Goal: Information Seeking & Learning: Learn about a topic

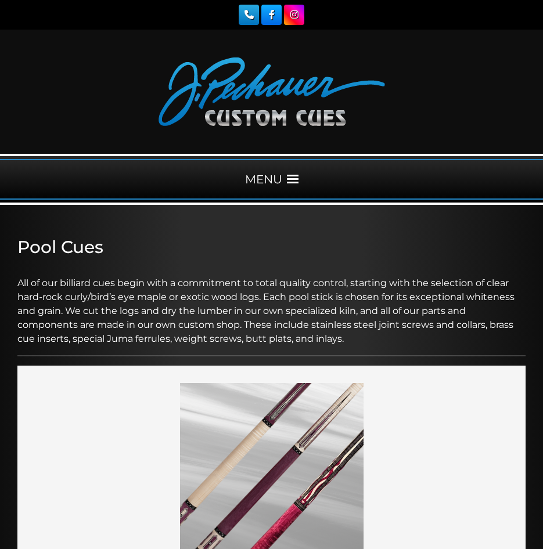
click at [287, 176] on span at bounding box center [293, 180] width 12 height 12
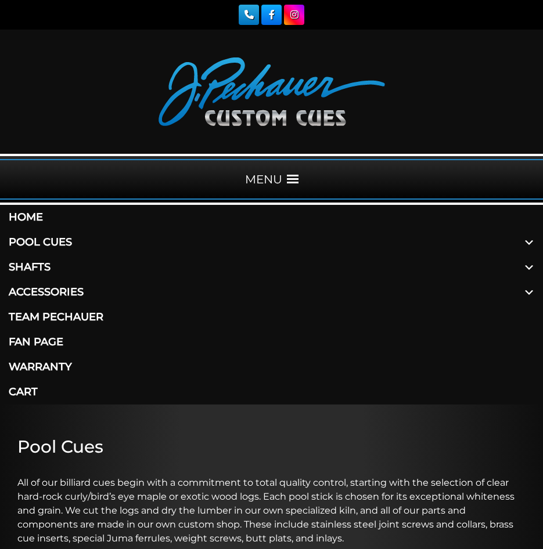
click at [50, 241] on link "Pool Cues" at bounding box center [271, 242] width 543 height 25
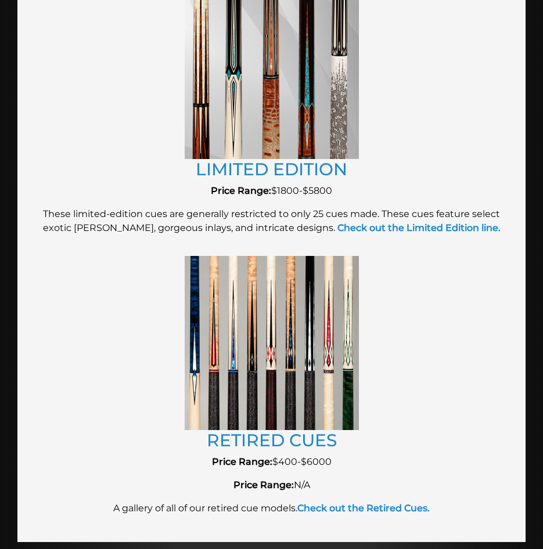
scroll to position [2160, 0]
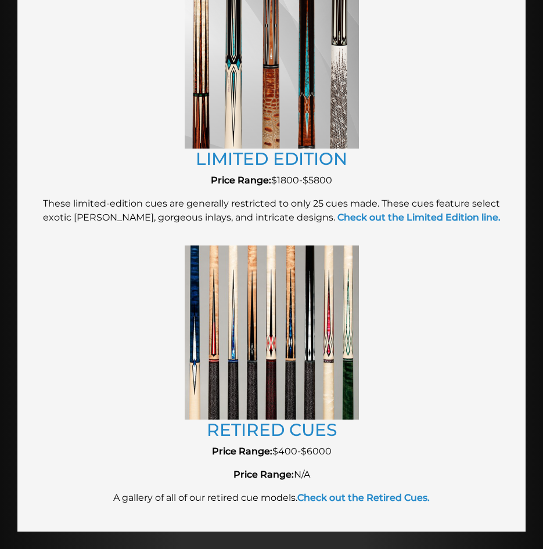
click at [287, 180] on p "Price Range: $1800-$5800" at bounding box center [271, 181] width 473 height 14
click at [290, 143] on img at bounding box center [272, 61] width 174 height 174
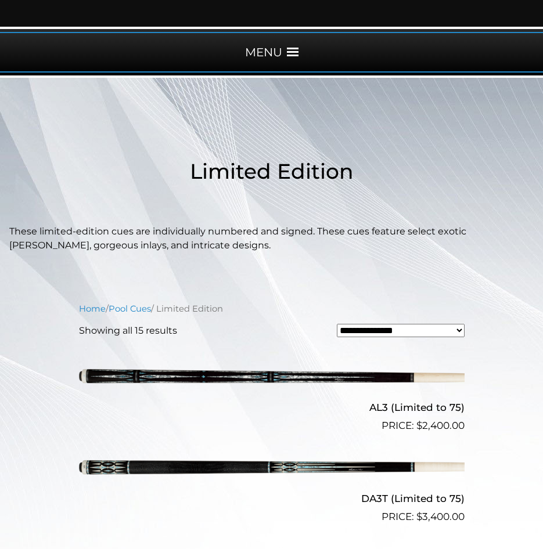
scroll to position [40, 0]
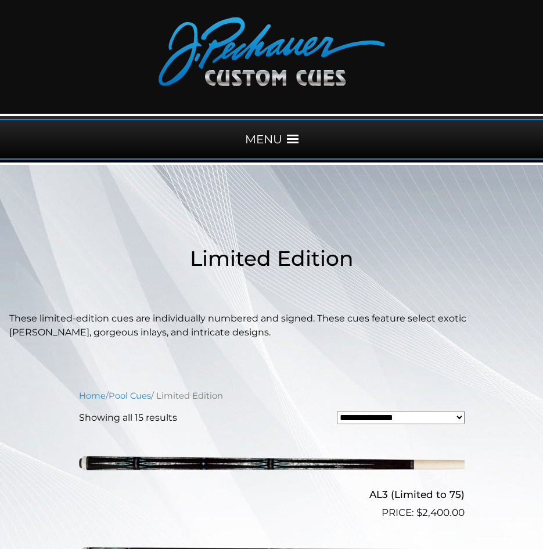
click at [288, 138] on span at bounding box center [293, 139] width 12 height 12
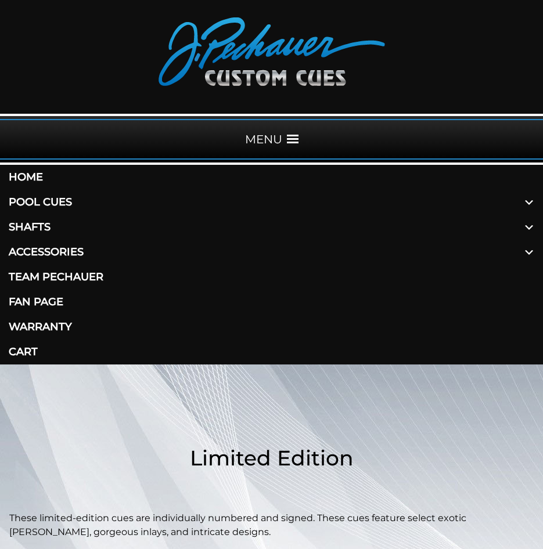
click at [57, 204] on link "Pool Cues" at bounding box center [271, 202] width 543 height 25
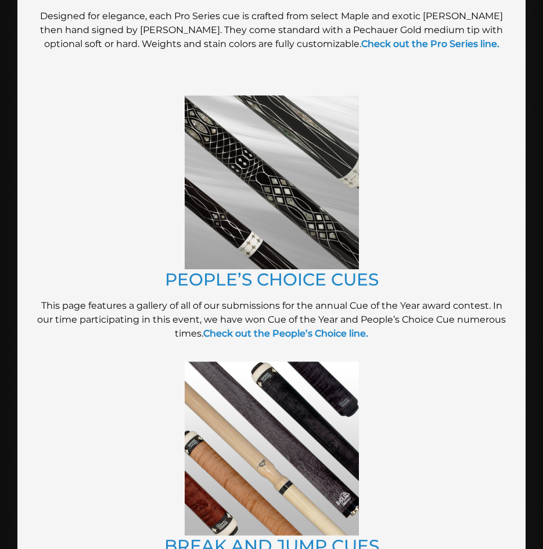
scroll to position [1442, 0]
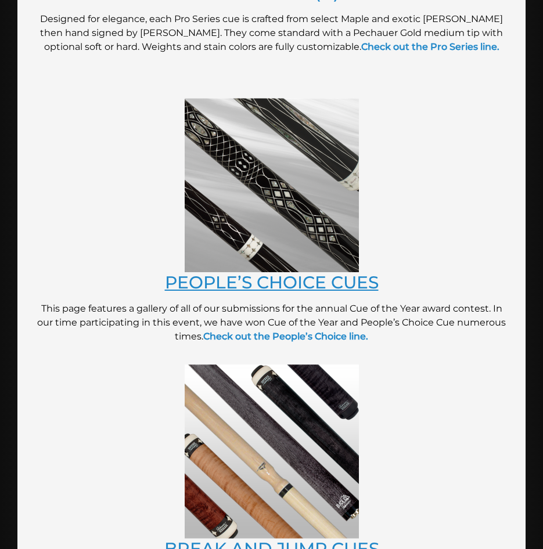
click at [275, 282] on link "PEOPLE’S CHOICE CUES" at bounding box center [272, 282] width 214 height 21
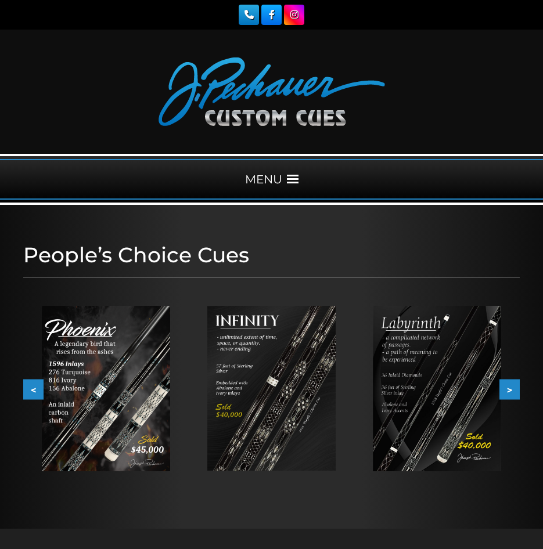
click at [288, 173] on div "MENU" at bounding box center [271, 179] width 543 height 41
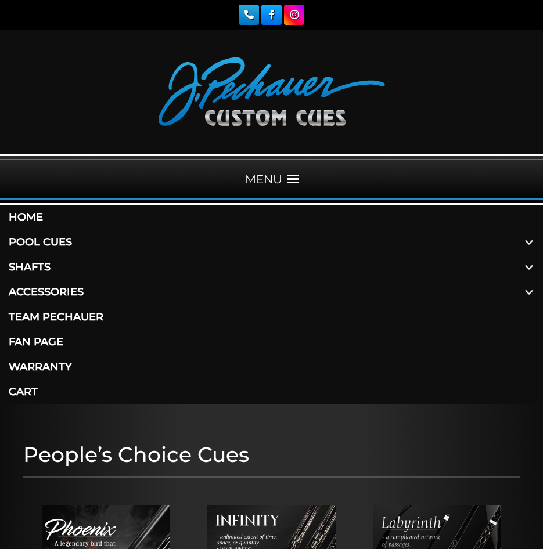
click at [57, 243] on link "Pool Cues" at bounding box center [271, 242] width 543 height 25
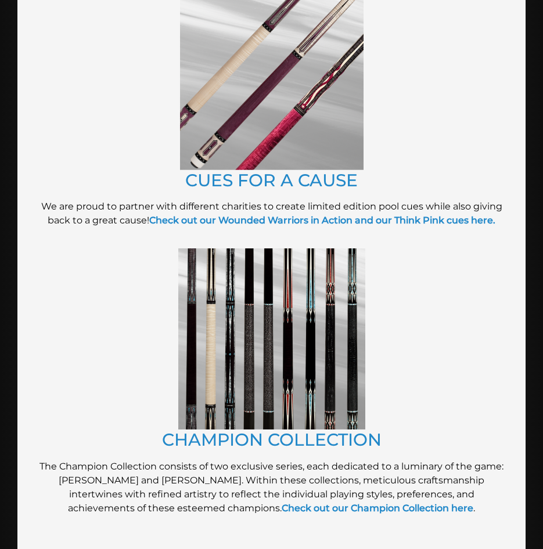
scroll to position [408, 0]
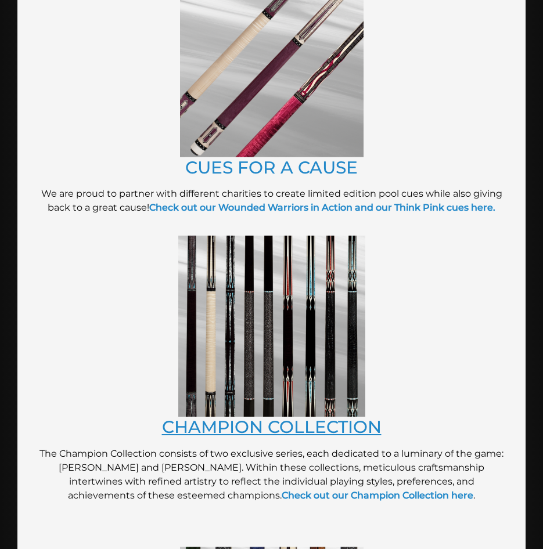
click at [289, 423] on link "CHAMPION COLLECTION" at bounding box center [271, 426] width 219 height 21
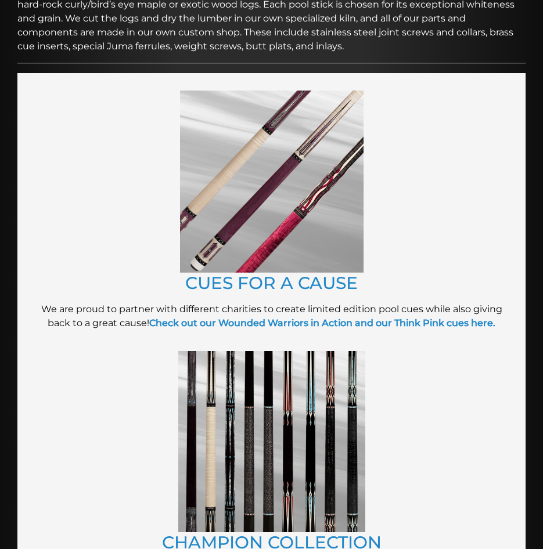
scroll to position [292, 0]
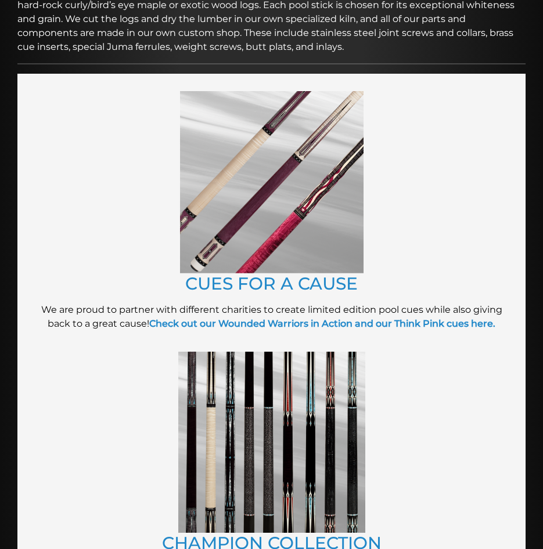
click at [245, 245] on img at bounding box center [271, 182] width 183 height 182
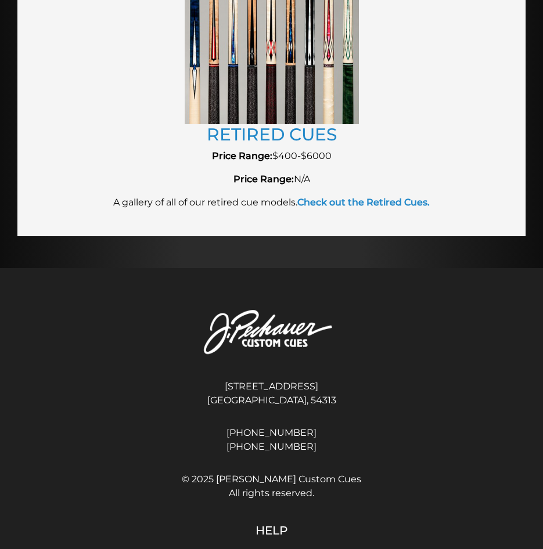
scroll to position [2460, 0]
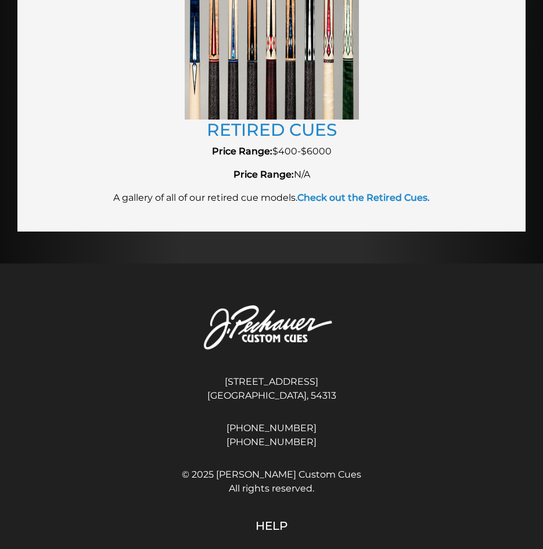
click at [246, 81] on img at bounding box center [272, 32] width 174 height 174
click at [248, 135] on link "RETIRED CUES" at bounding box center [272, 129] width 130 height 21
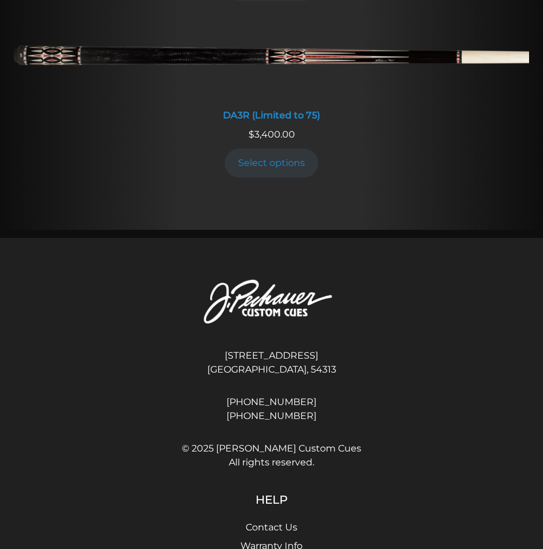
scroll to position [2032, 0]
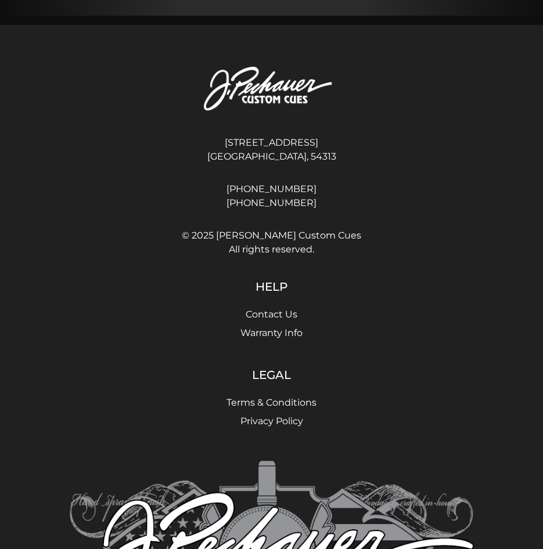
scroll to position [1326, 0]
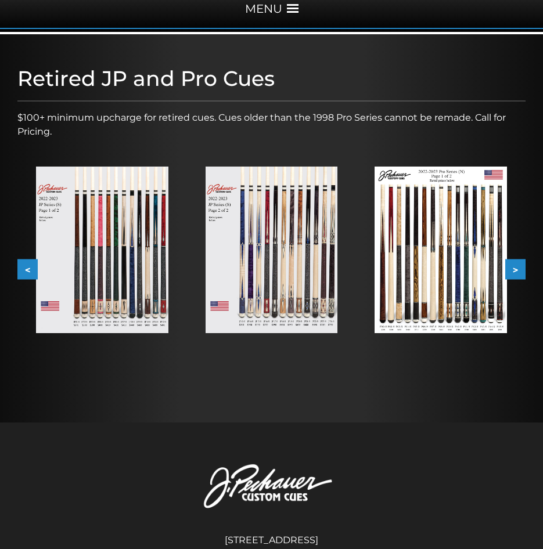
scroll to position [157, 0]
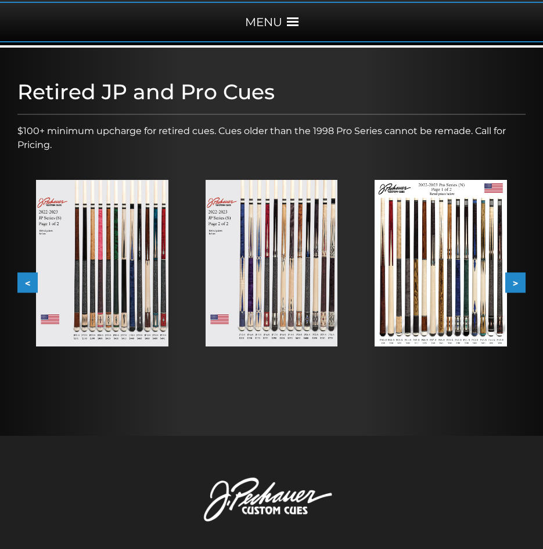
click at [521, 283] on button ">" at bounding box center [515, 282] width 20 height 20
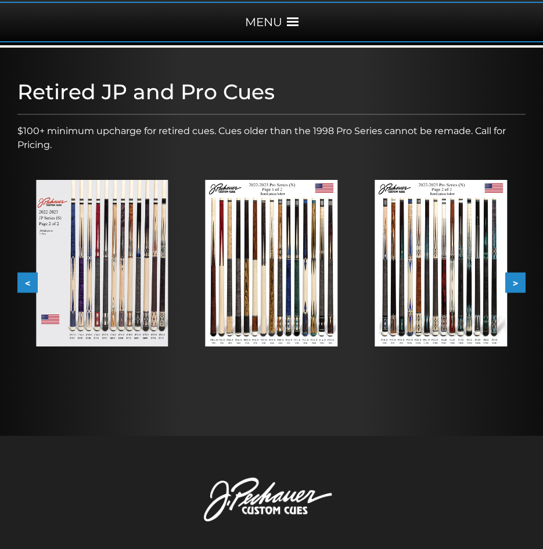
click at [521, 283] on button ">" at bounding box center [515, 282] width 20 height 20
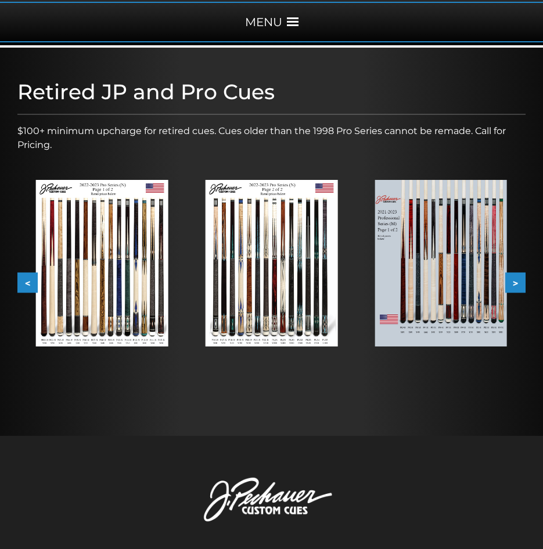
click at [521, 283] on button ">" at bounding box center [515, 282] width 20 height 20
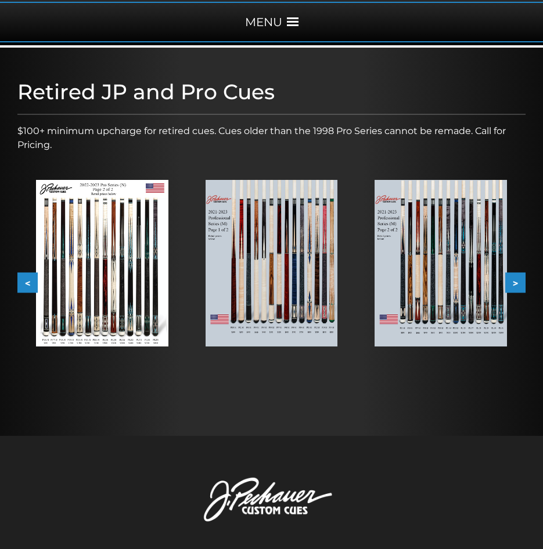
click at [521, 283] on button ">" at bounding box center [515, 282] width 20 height 20
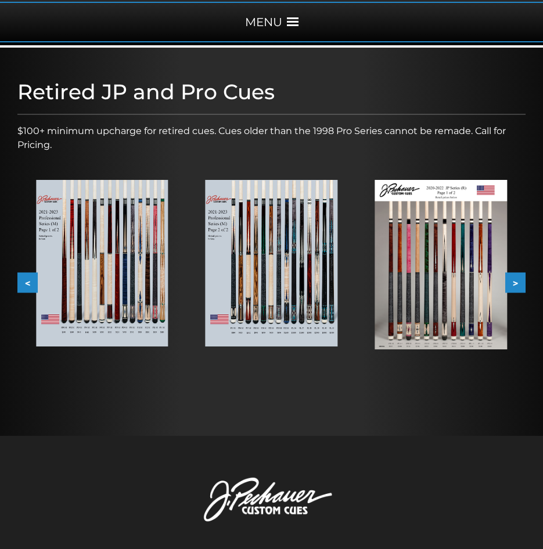
click at [521, 283] on button ">" at bounding box center [515, 282] width 20 height 20
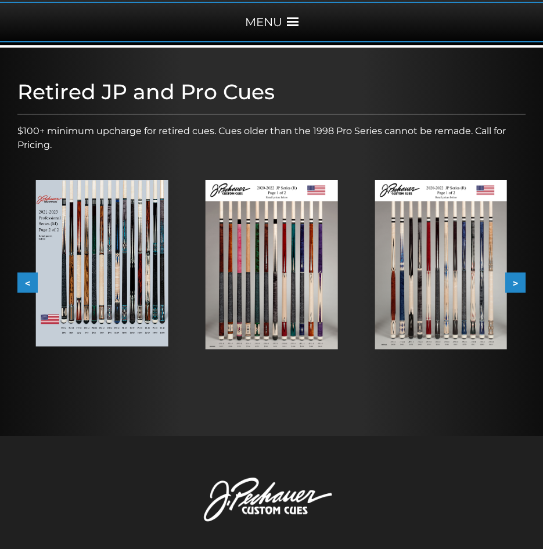
click at [521, 283] on button ">" at bounding box center [515, 282] width 20 height 20
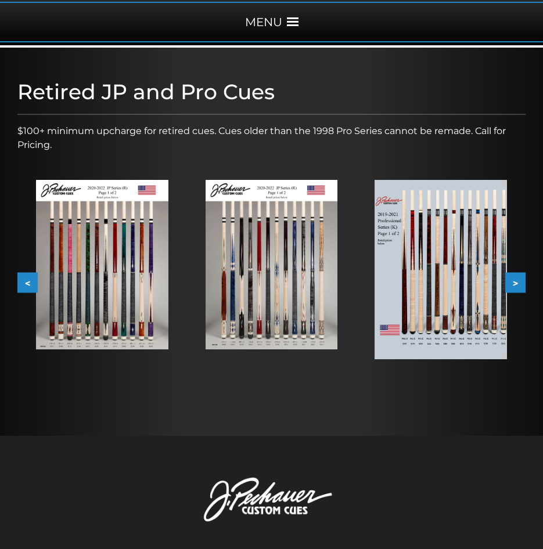
click at [521, 283] on button ">" at bounding box center [515, 282] width 20 height 20
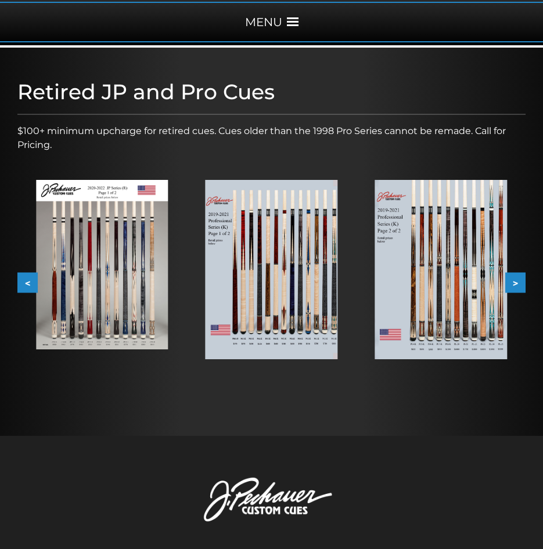
click at [521, 283] on button ">" at bounding box center [515, 282] width 20 height 20
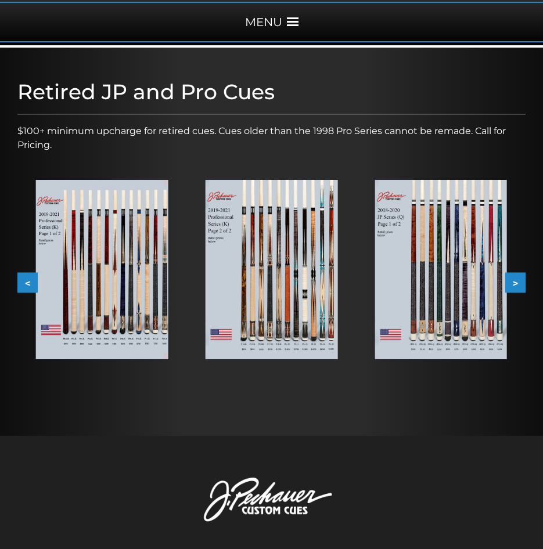
click at [316, 293] on img at bounding box center [271, 269] width 132 height 179
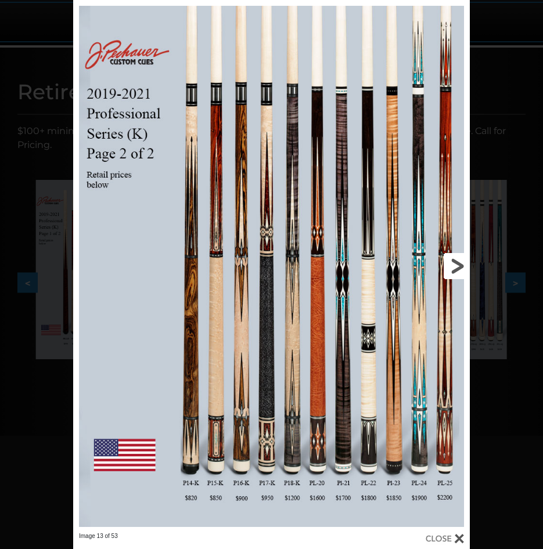
click at [460, 263] on link at bounding box center [380, 266] width 178 height 532
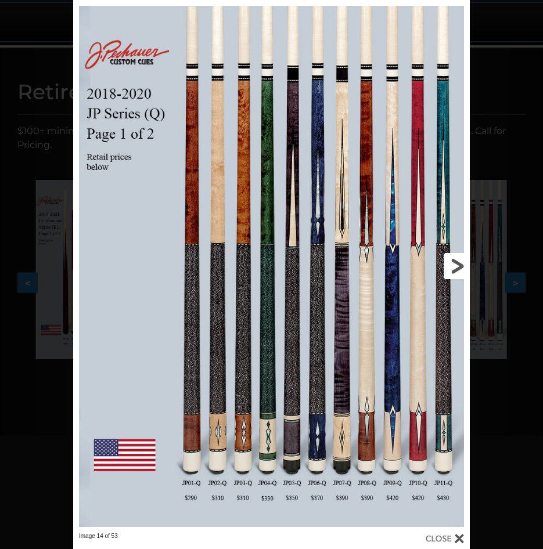
click at [460, 263] on link at bounding box center [380, 266] width 178 height 532
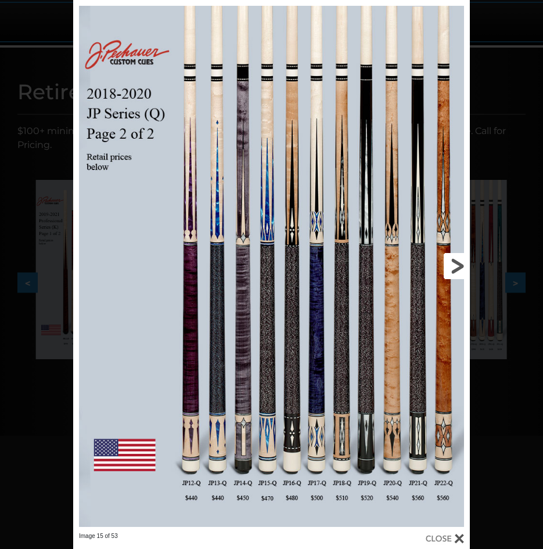
click at [460, 263] on link at bounding box center [380, 266] width 178 height 532
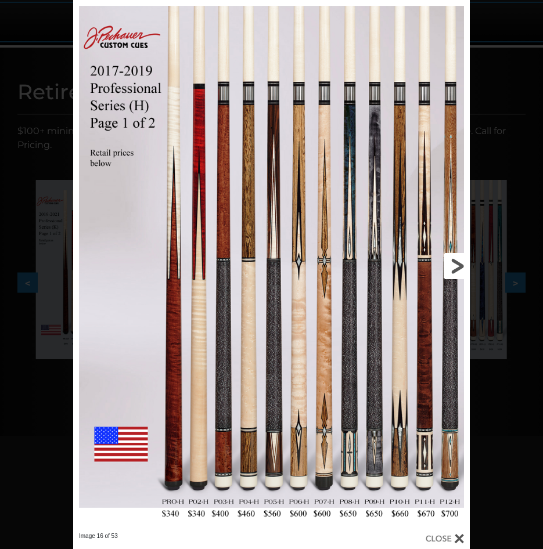
click at [460, 263] on link at bounding box center [380, 266] width 178 height 532
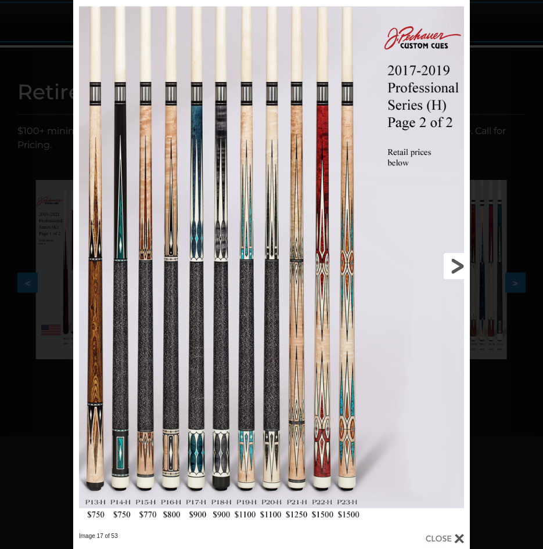
click at [460, 263] on link at bounding box center [380, 266] width 178 height 532
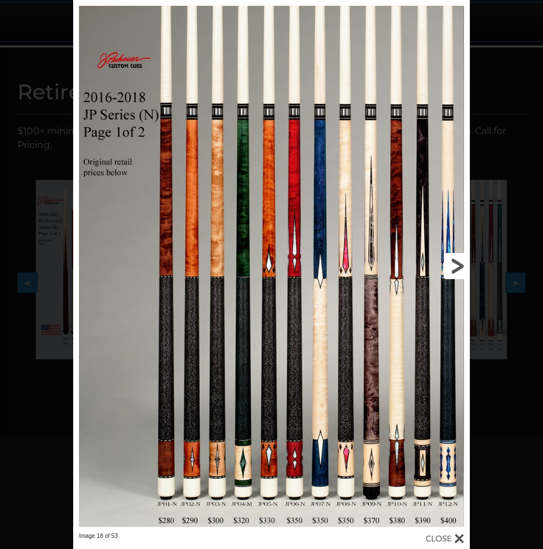
click at [460, 263] on link at bounding box center [380, 266] width 178 height 532
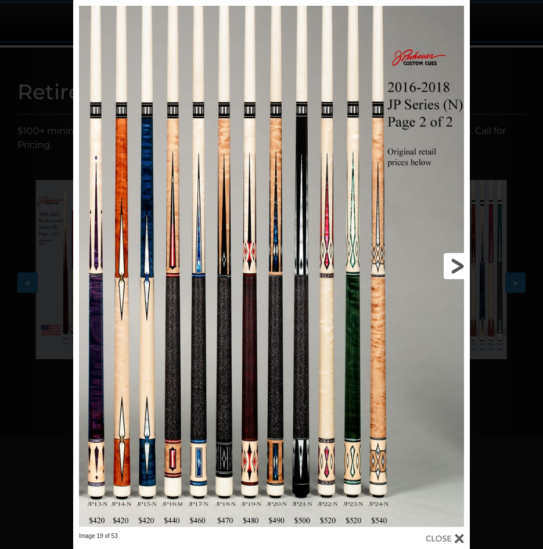
click at [460, 263] on link at bounding box center [380, 266] width 178 height 532
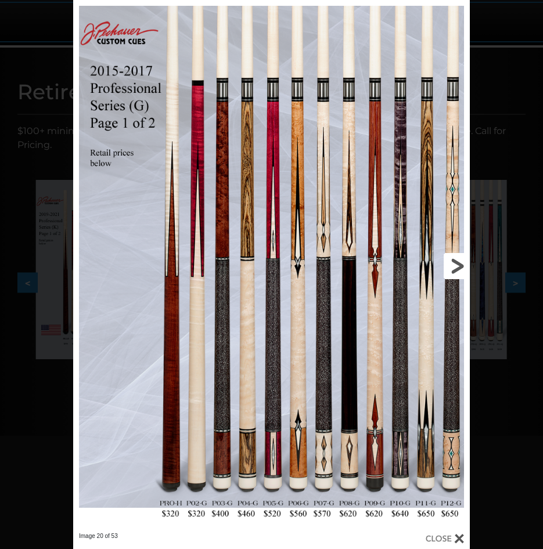
click at [460, 263] on link at bounding box center [380, 266] width 178 height 532
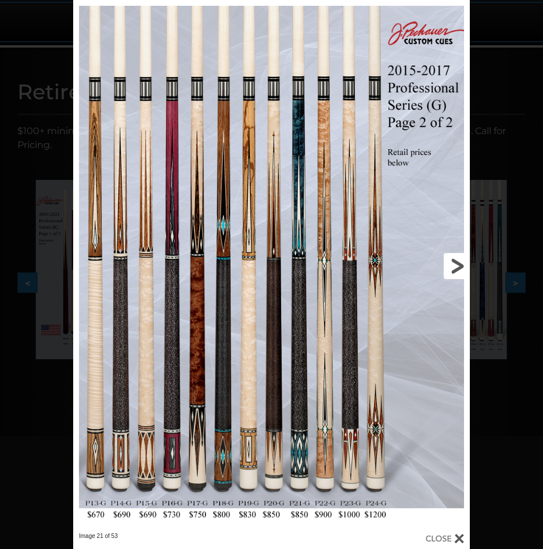
click at [460, 263] on link at bounding box center [380, 266] width 178 height 532
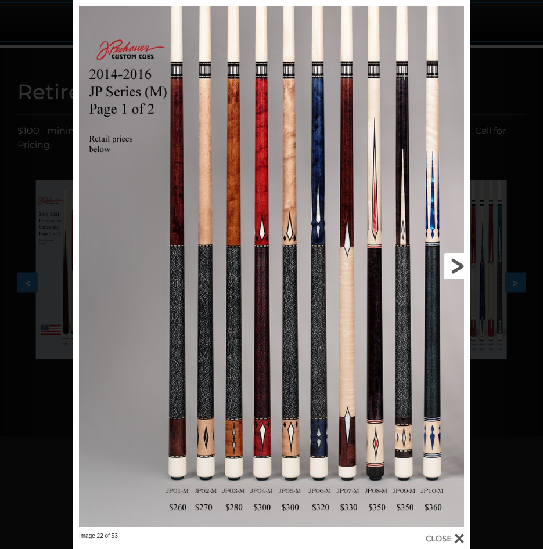
click at [460, 263] on link at bounding box center [380, 266] width 178 height 532
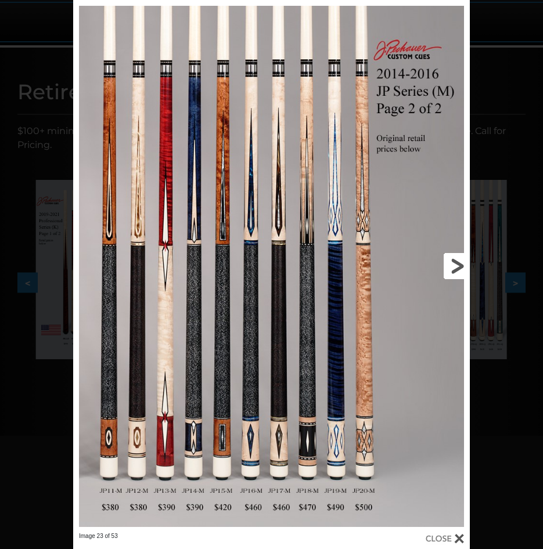
click at [447, 259] on link at bounding box center [380, 266] width 178 height 532
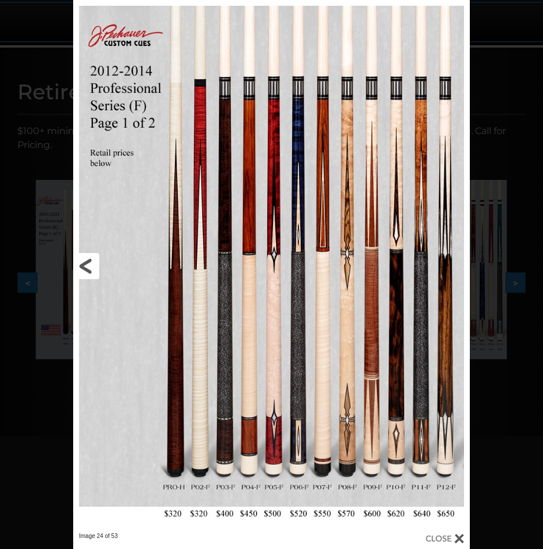
click at [88, 273] on link at bounding box center [162, 266] width 178 height 532
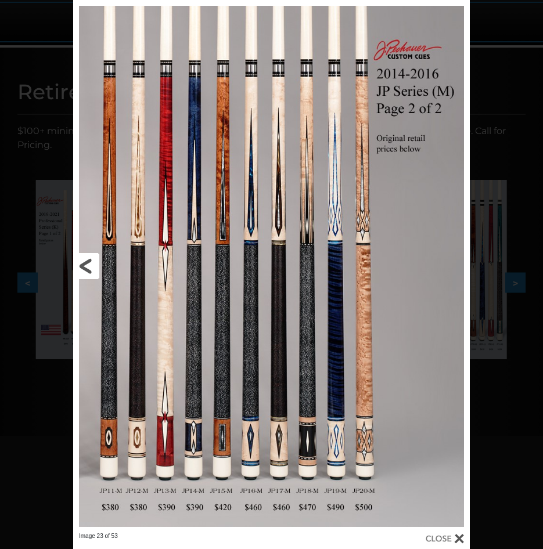
click at [88, 273] on link at bounding box center [162, 266] width 178 height 532
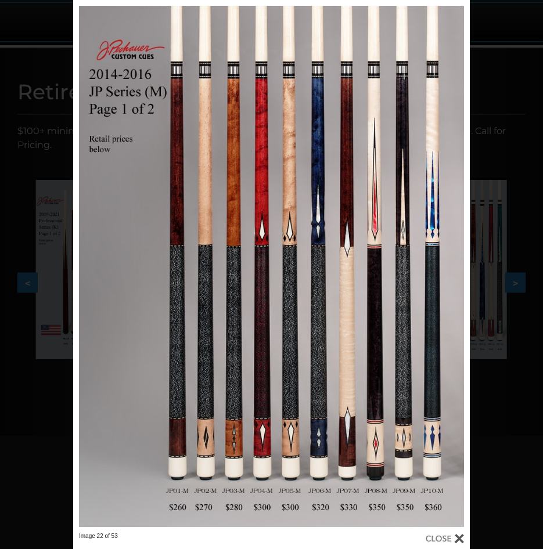
click at [457, 541] on div at bounding box center [444, 538] width 38 height 13
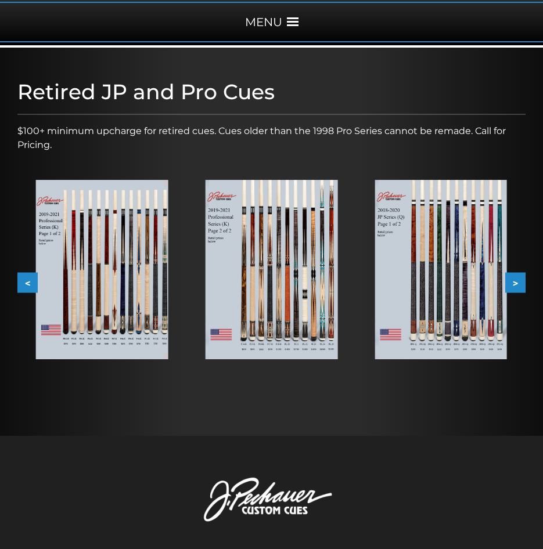
click at [28, 280] on button "<" at bounding box center [27, 282] width 20 height 20
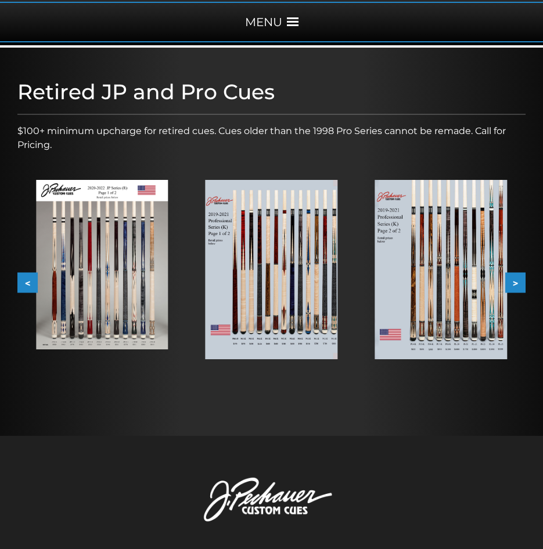
click at [28, 280] on button "<" at bounding box center [27, 282] width 20 height 20
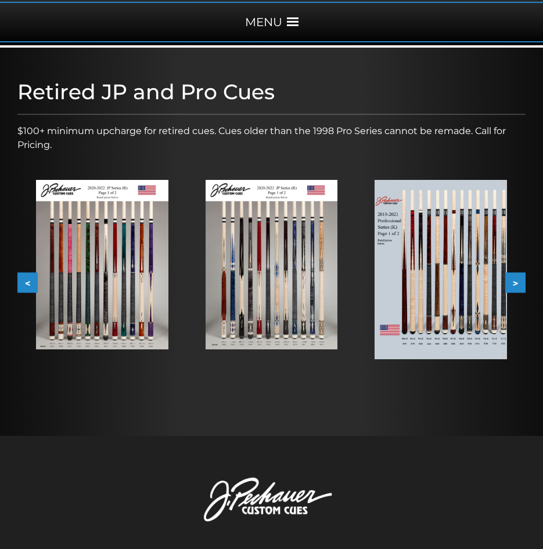
click at [28, 280] on button "<" at bounding box center [27, 282] width 20 height 20
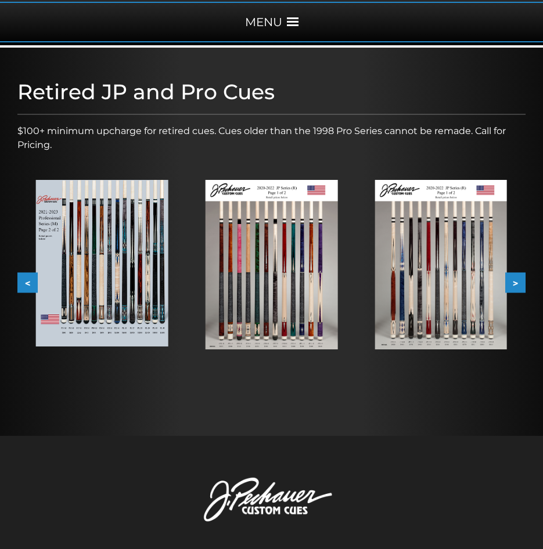
click at [28, 280] on button "<" at bounding box center [27, 282] width 20 height 20
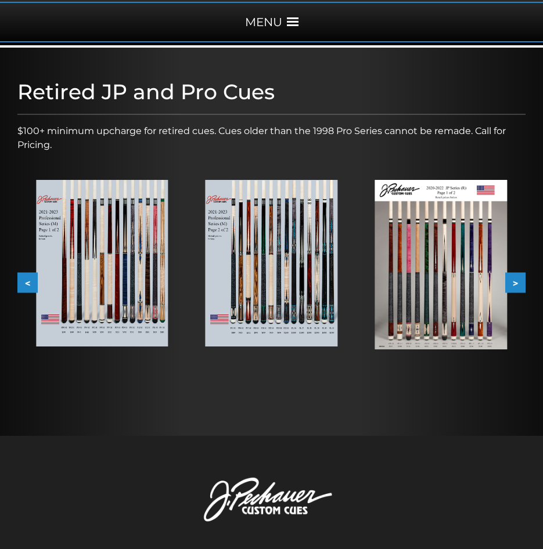
click at [28, 280] on button "<" at bounding box center [27, 282] width 20 height 20
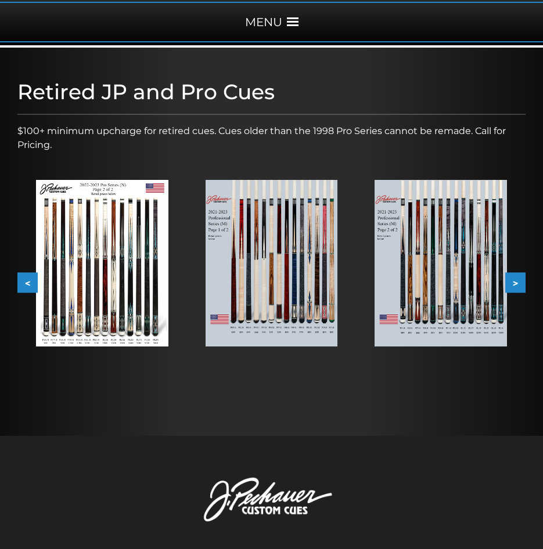
click at [28, 280] on button "<" at bounding box center [27, 282] width 20 height 20
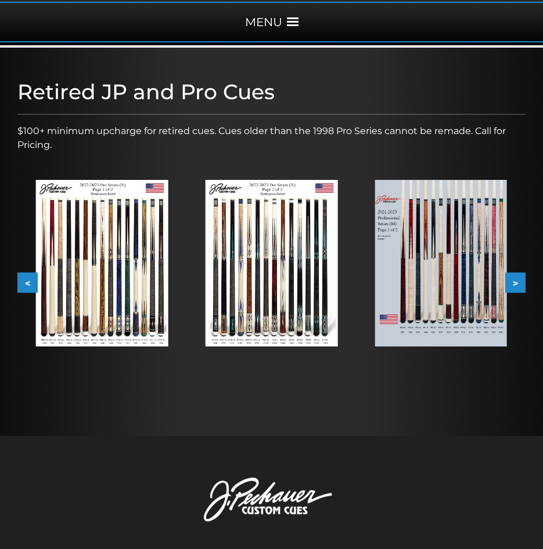
click at [28, 280] on button "<" at bounding box center [27, 282] width 20 height 20
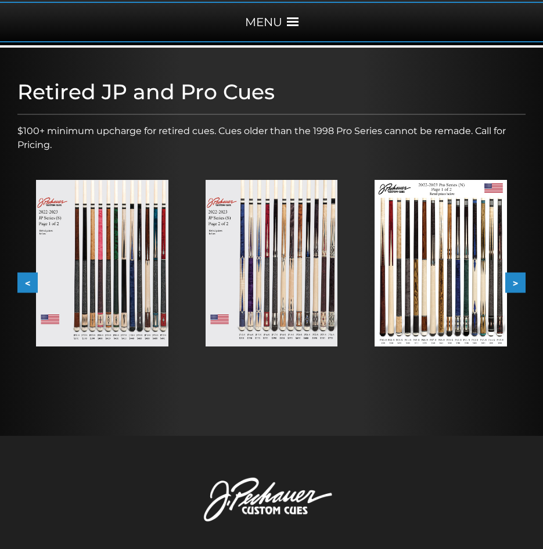
click at [28, 280] on button "<" at bounding box center [27, 282] width 20 height 20
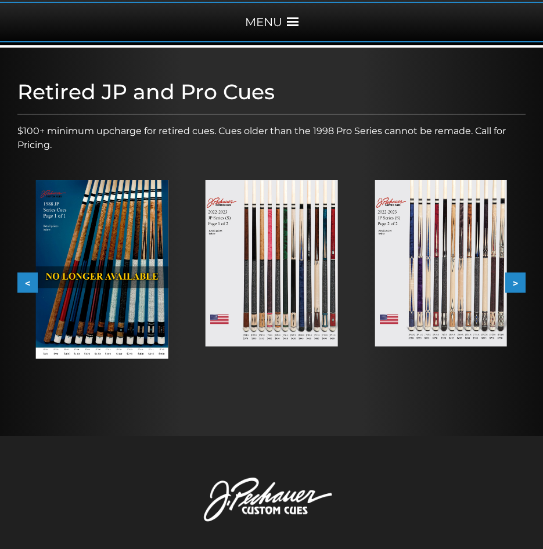
click at [28, 280] on button "<" at bounding box center [27, 282] width 20 height 20
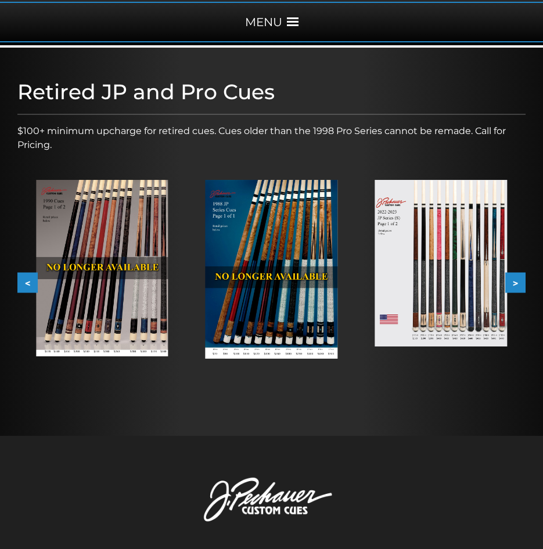
click at [28, 280] on button "<" at bounding box center [27, 282] width 20 height 20
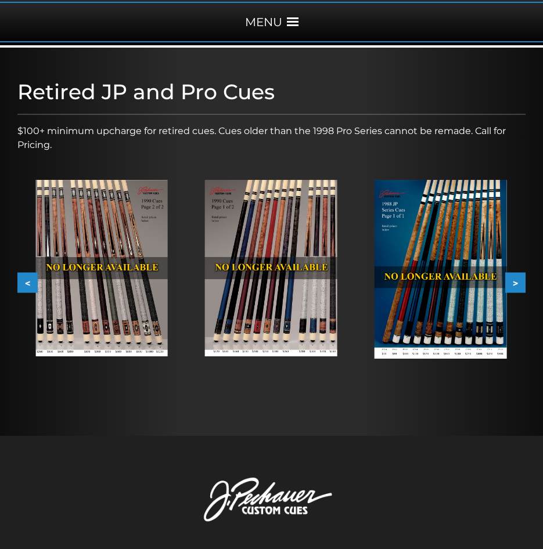
click at [28, 280] on button "<" at bounding box center [27, 282] width 20 height 20
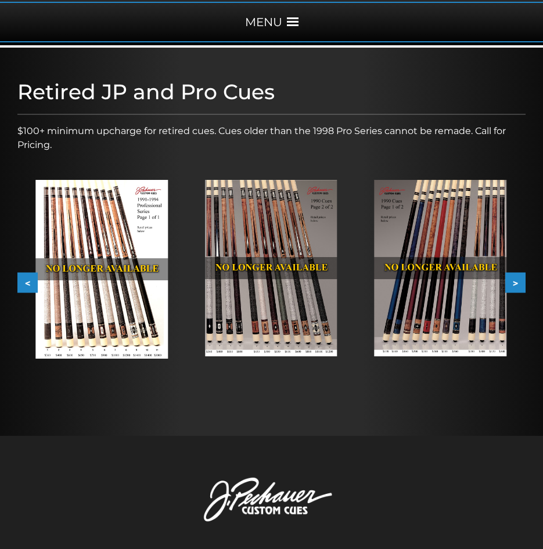
click at [28, 280] on button "<" at bounding box center [27, 282] width 20 height 20
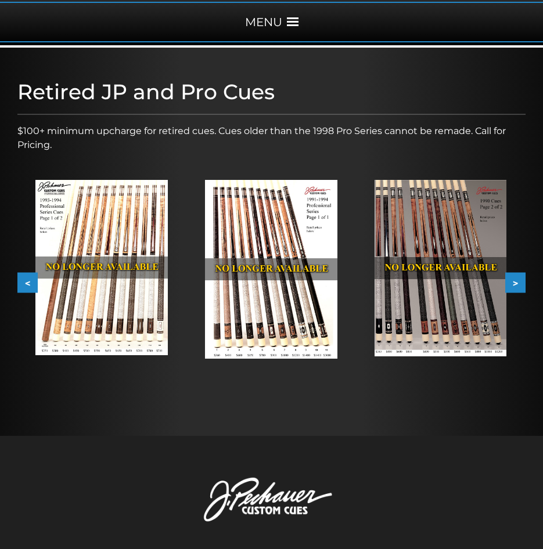
click at [28, 280] on button "<" at bounding box center [27, 282] width 20 height 20
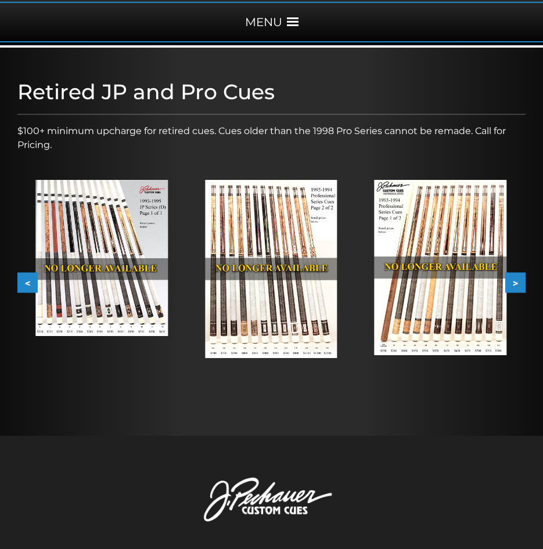
click at [28, 280] on button "<" at bounding box center [27, 282] width 20 height 20
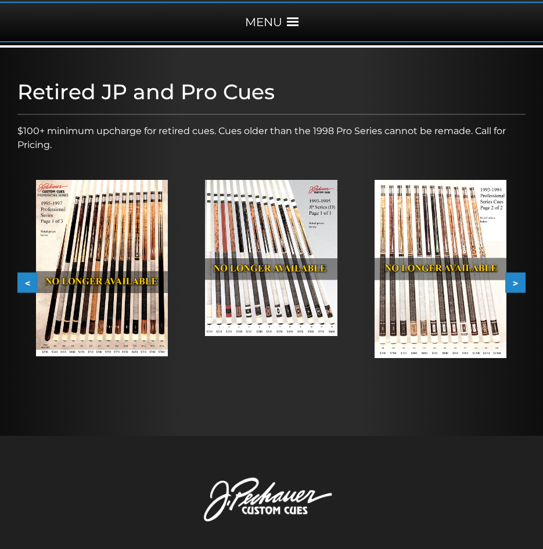
click at [28, 280] on button "<" at bounding box center [27, 282] width 20 height 20
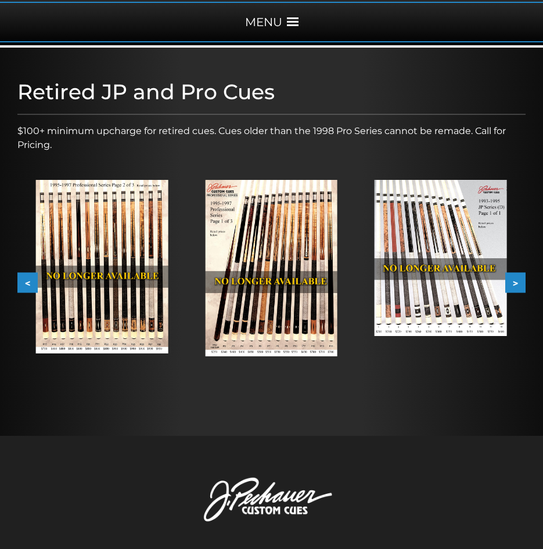
click at [28, 280] on button "<" at bounding box center [27, 282] width 20 height 20
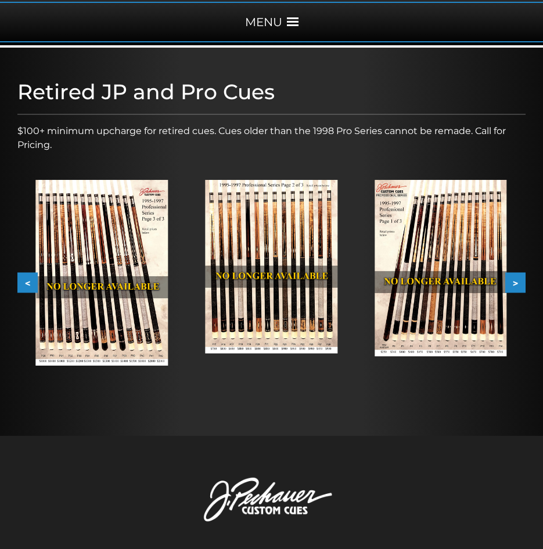
click at [28, 280] on button "<" at bounding box center [27, 282] width 20 height 20
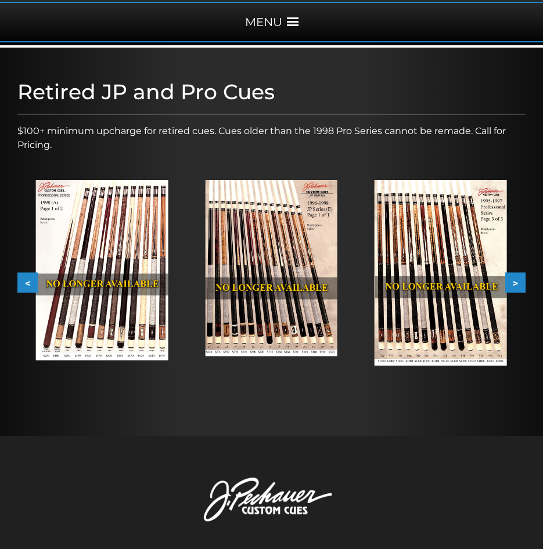
click at [28, 280] on button "<" at bounding box center [27, 282] width 20 height 20
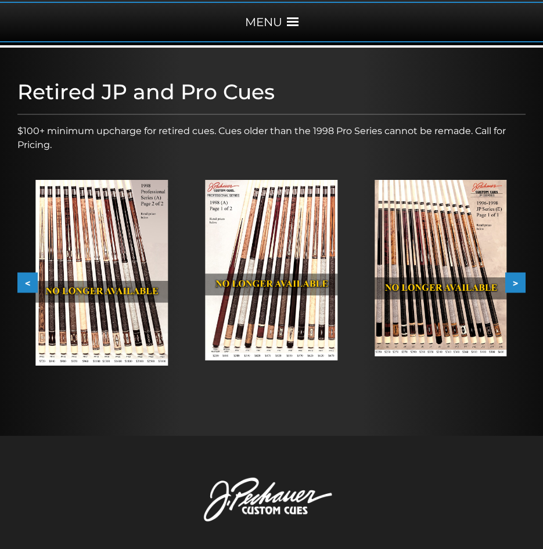
click at [28, 280] on button "<" at bounding box center [27, 282] width 20 height 20
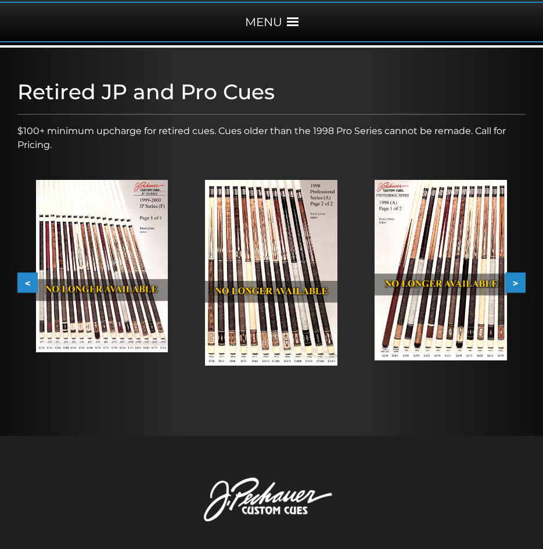
click at [28, 280] on button "<" at bounding box center [27, 282] width 20 height 20
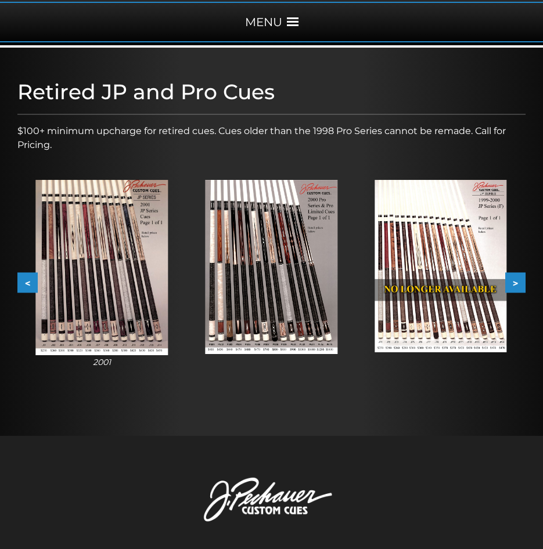
click at [28, 280] on button "<" at bounding box center [27, 282] width 20 height 20
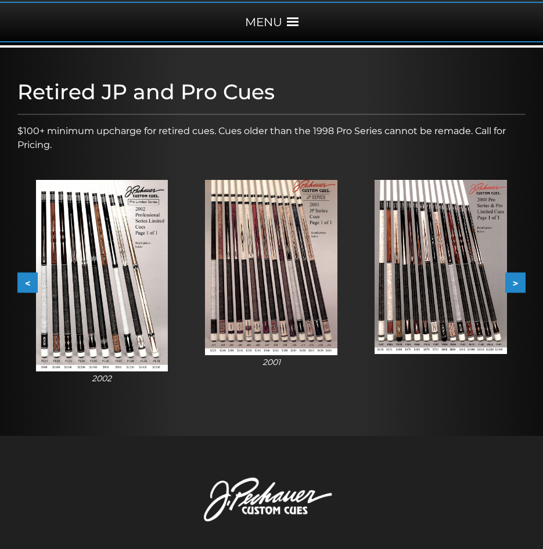
click at [28, 280] on button "<" at bounding box center [27, 282] width 20 height 20
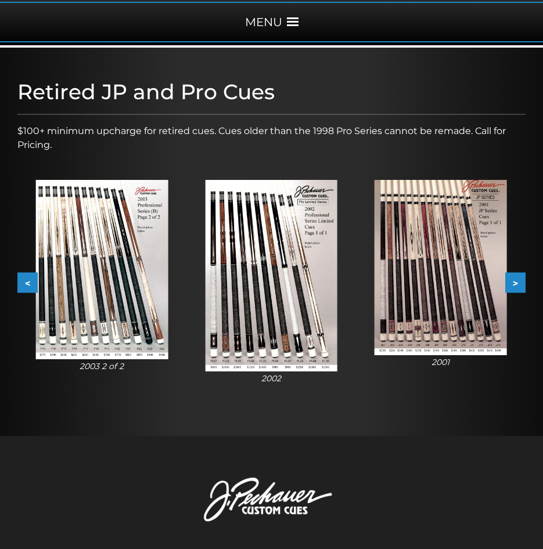
click at [28, 280] on button "<" at bounding box center [27, 282] width 20 height 20
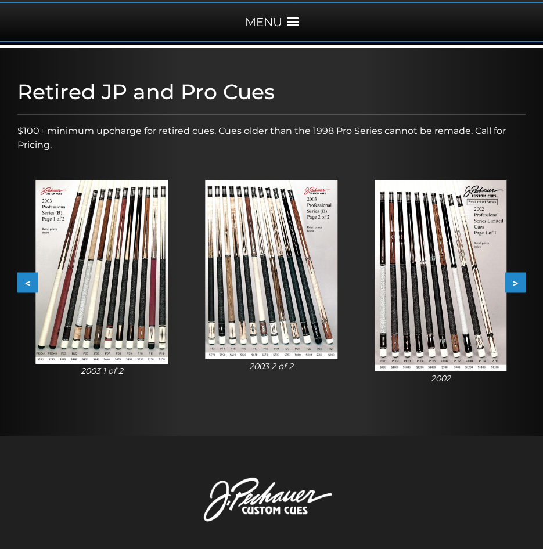
click at [28, 280] on button "<" at bounding box center [27, 282] width 20 height 20
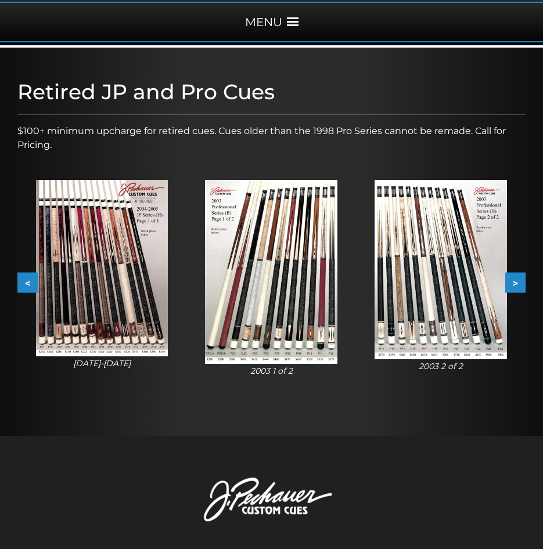
click at [28, 280] on button "<" at bounding box center [27, 282] width 20 height 20
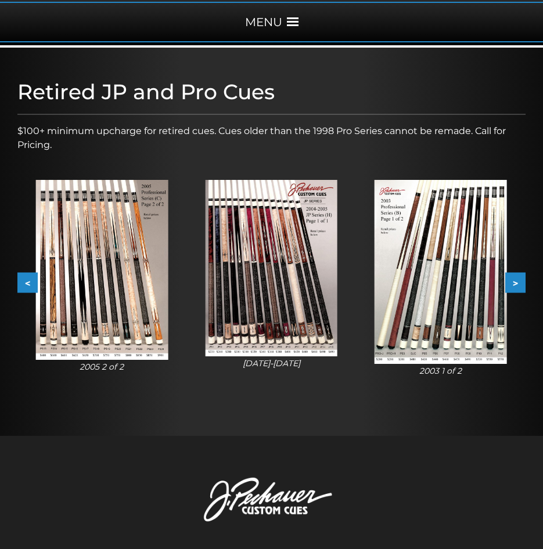
click at [28, 280] on button "<" at bounding box center [27, 282] width 20 height 20
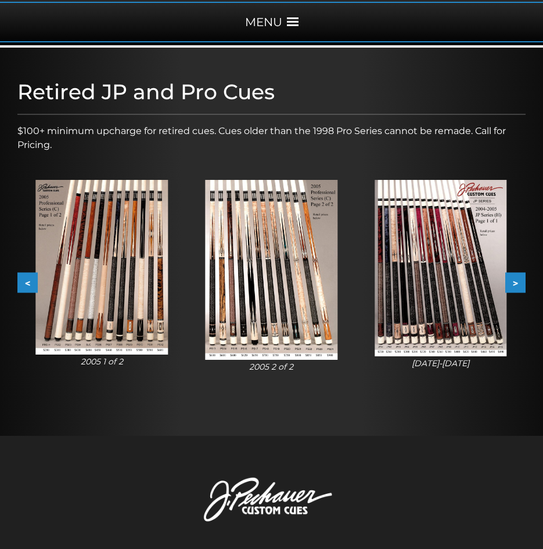
click at [28, 280] on button "<" at bounding box center [27, 282] width 20 height 20
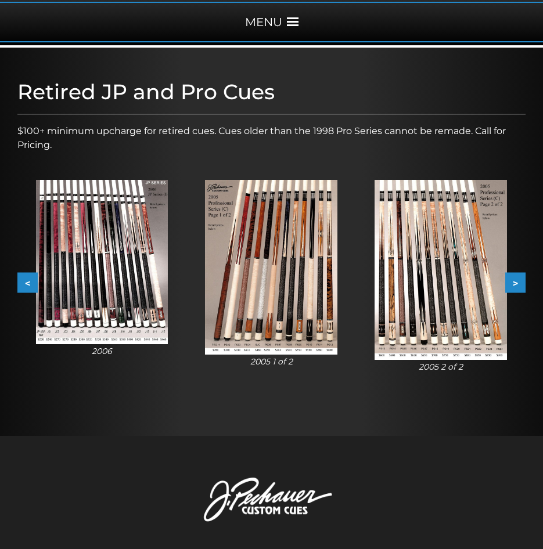
click at [28, 280] on button "<" at bounding box center [27, 282] width 20 height 20
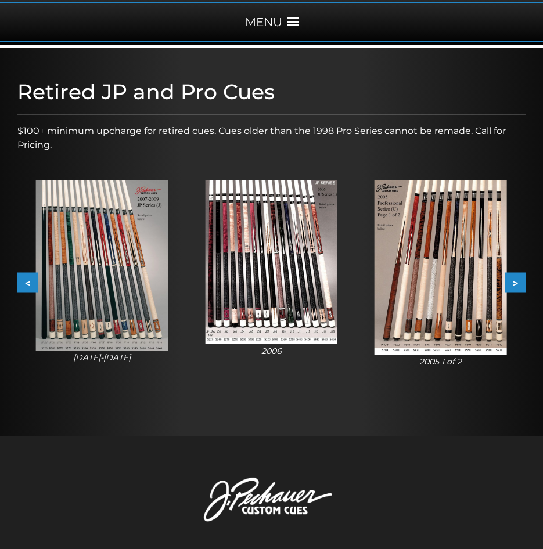
click at [28, 280] on button "<" at bounding box center [27, 282] width 20 height 20
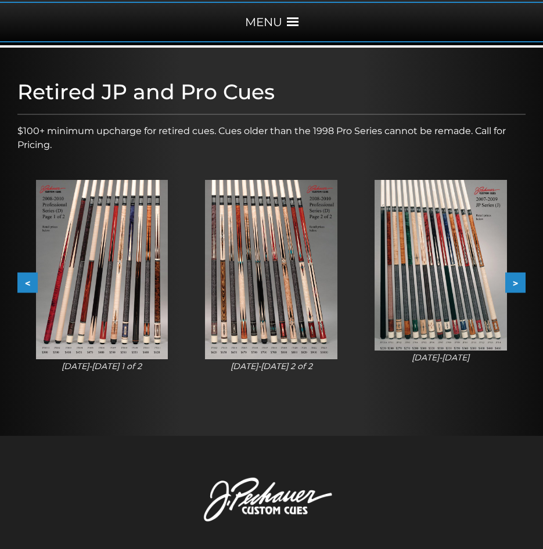
click at [28, 280] on button "<" at bounding box center [27, 282] width 20 height 20
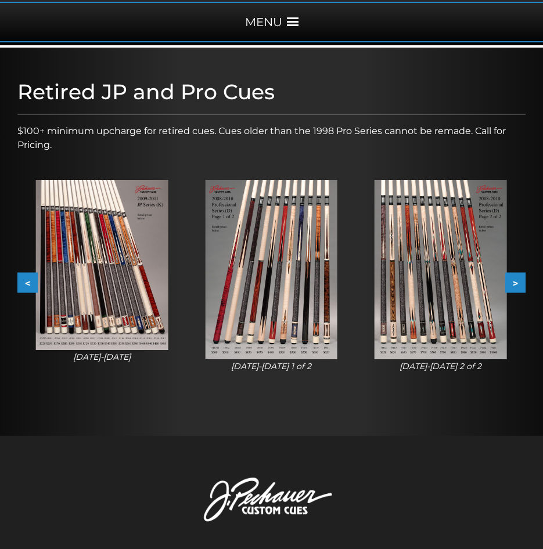
click at [28, 280] on button "<" at bounding box center [27, 282] width 20 height 20
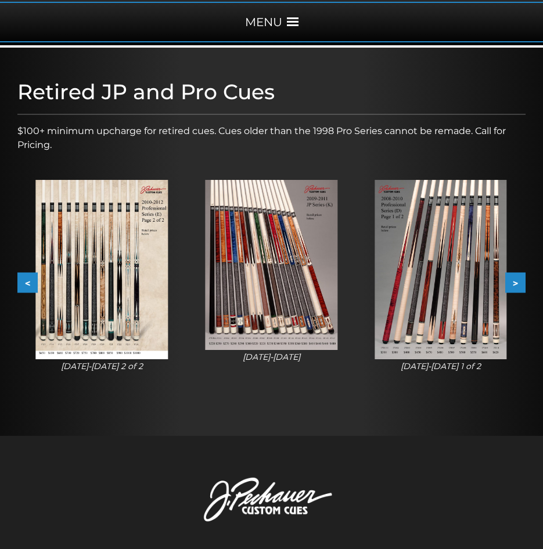
click at [28, 280] on button "<" at bounding box center [27, 282] width 20 height 20
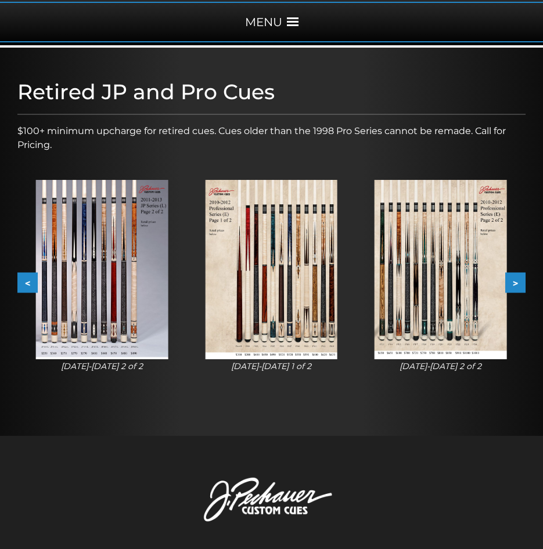
click at [28, 280] on button "<" at bounding box center [27, 282] width 20 height 20
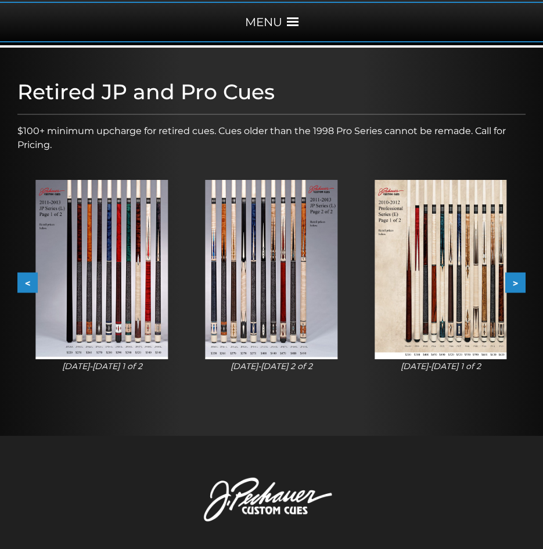
click at [28, 280] on button "<" at bounding box center [27, 282] width 20 height 20
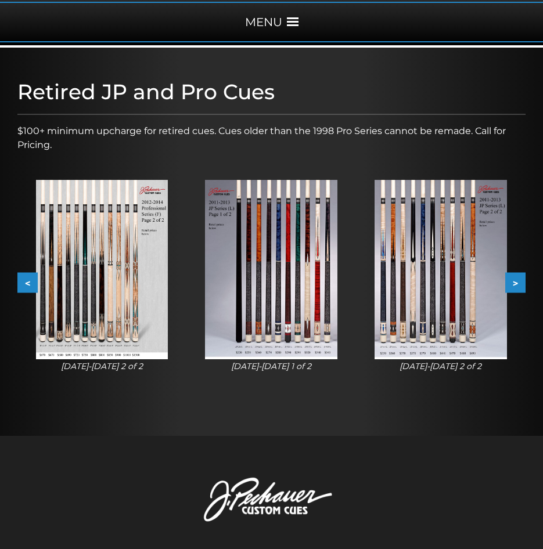
click at [28, 280] on button "<" at bounding box center [27, 282] width 20 height 20
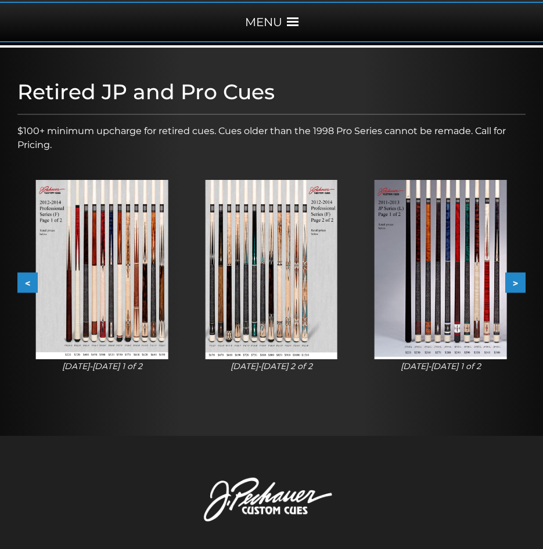
click at [28, 280] on button "<" at bounding box center [27, 282] width 20 height 20
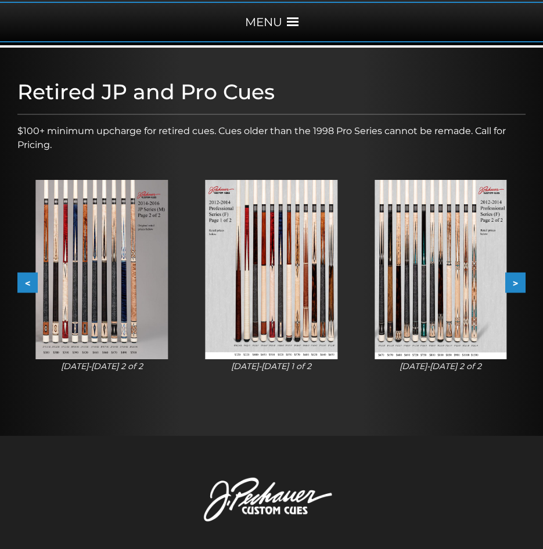
click at [28, 280] on button "<" at bounding box center [27, 282] width 20 height 20
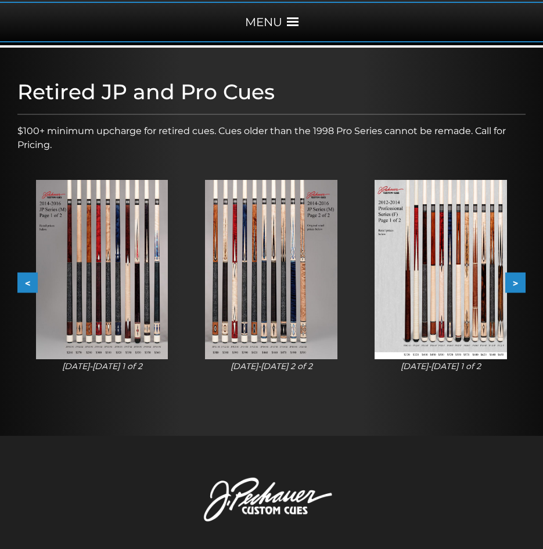
click at [28, 280] on button "<" at bounding box center [27, 282] width 20 height 20
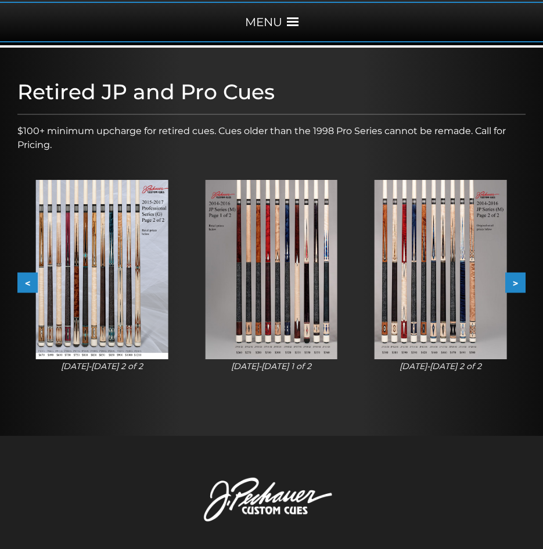
click at [28, 280] on button "<" at bounding box center [27, 282] width 20 height 20
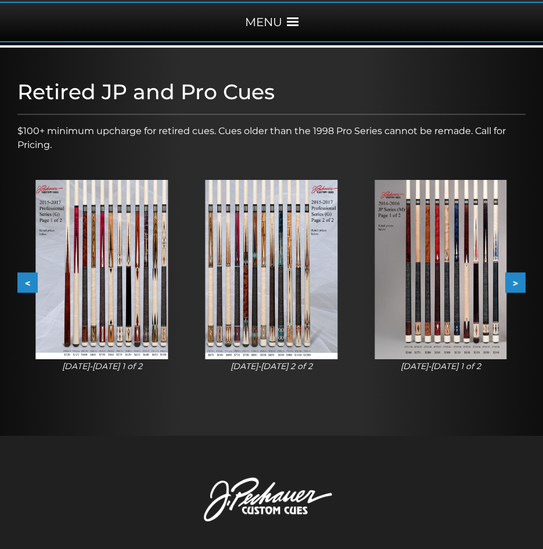
click at [28, 280] on button "<" at bounding box center [27, 282] width 20 height 20
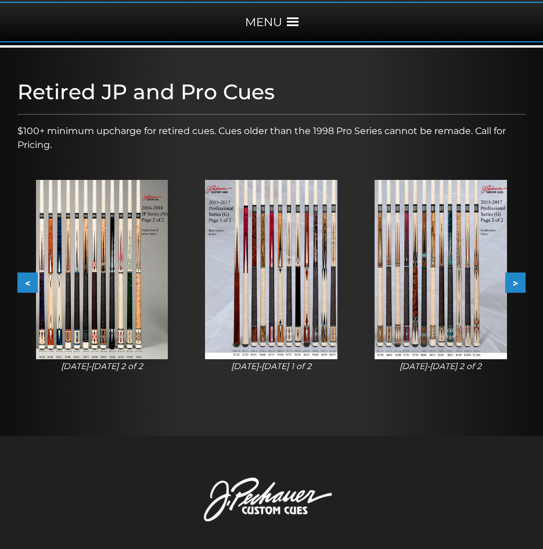
click at [28, 280] on button "<" at bounding box center [27, 282] width 20 height 20
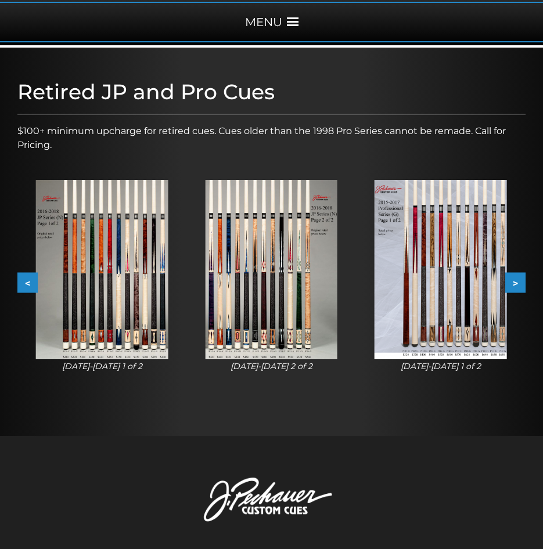
click at [28, 280] on button "<" at bounding box center [27, 282] width 20 height 20
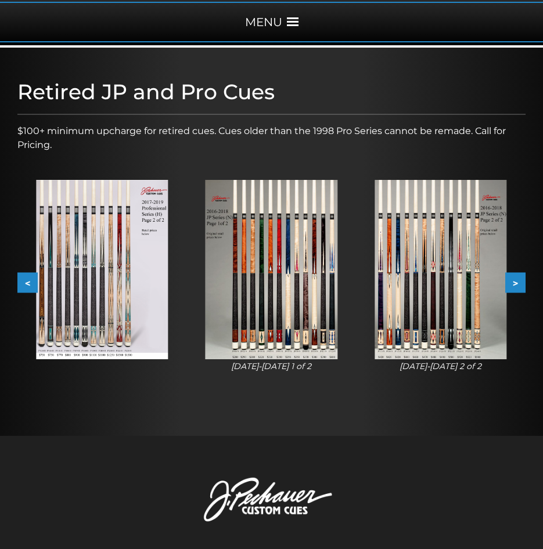
click at [28, 280] on button "<" at bounding box center [27, 282] width 20 height 20
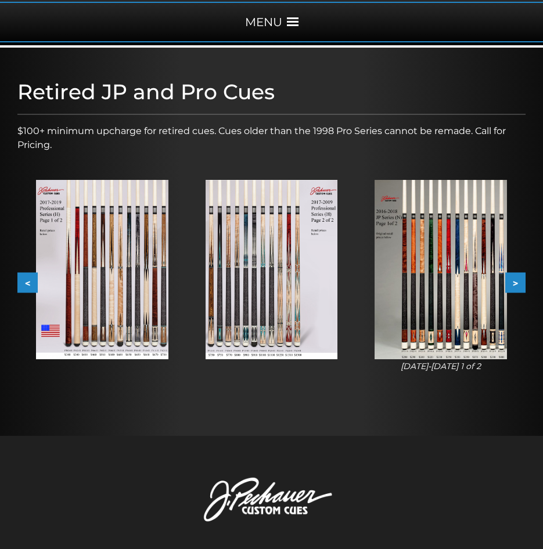
click at [28, 280] on button "<" at bounding box center [27, 282] width 20 height 20
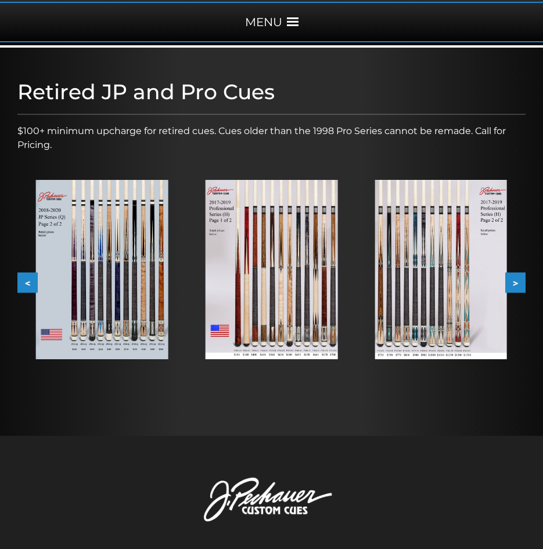
click at [28, 280] on button "<" at bounding box center [27, 282] width 20 height 20
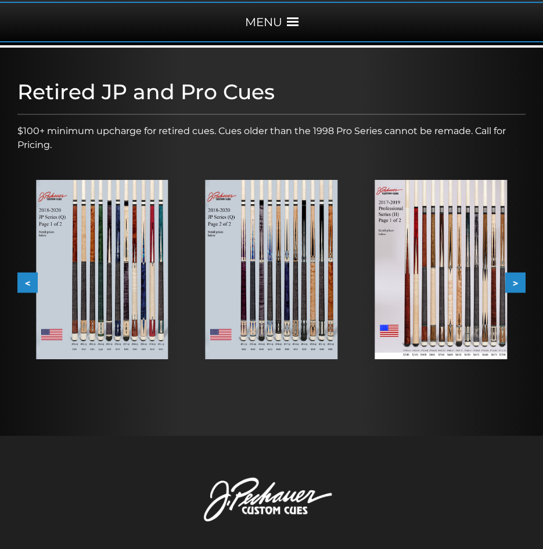
click at [28, 280] on button "<" at bounding box center [27, 282] width 20 height 20
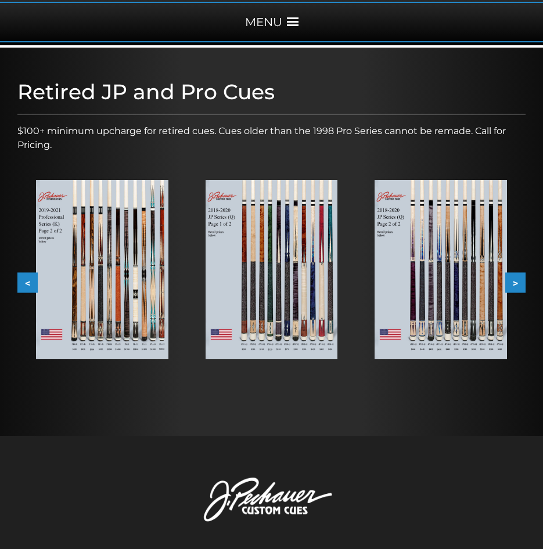
click at [28, 280] on button "<" at bounding box center [27, 282] width 20 height 20
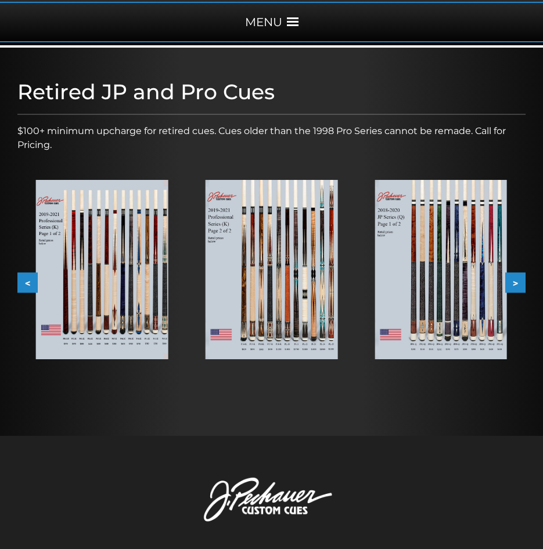
click at [28, 280] on button "<" at bounding box center [27, 282] width 20 height 20
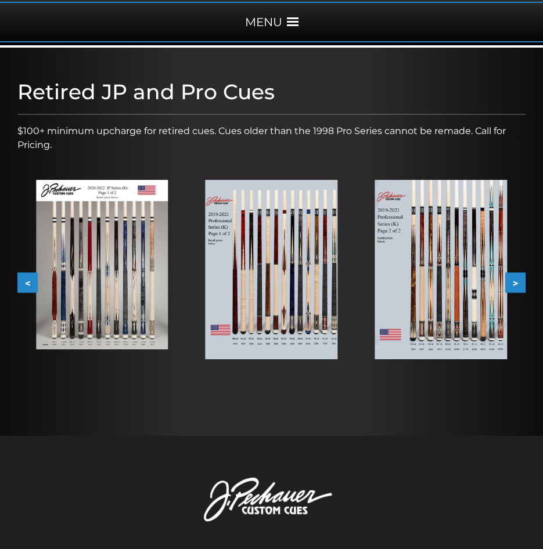
click at [28, 280] on button "<" at bounding box center [27, 282] width 20 height 20
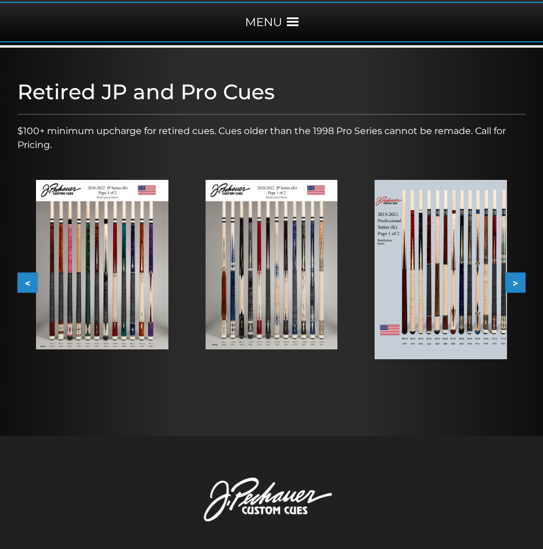
click at [28, 280] on button "<" at bounding box center [27, 282] width 20 height 20
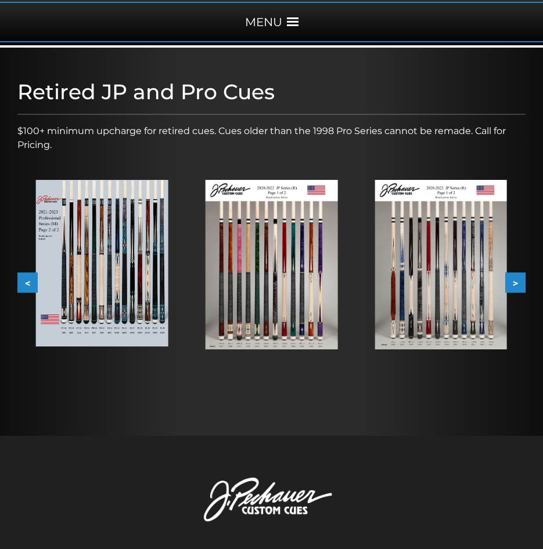
click at [28, 280] on button "<" at bounding box center [27, 282] width 20 height 20
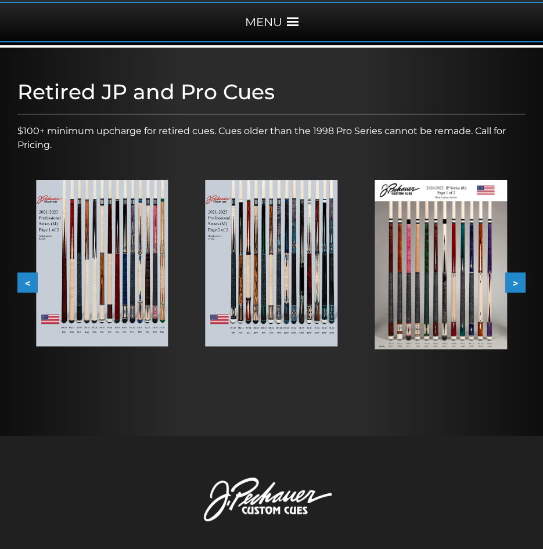
click at [28, 280] on button "<" at bounding box center [27, 282] width 20 height 20
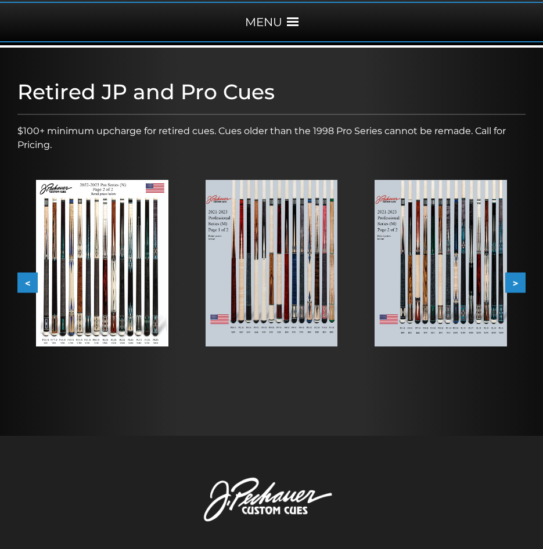
click at [28, 280] on button "<" at bounding box center [27, 282] width 20 height 20
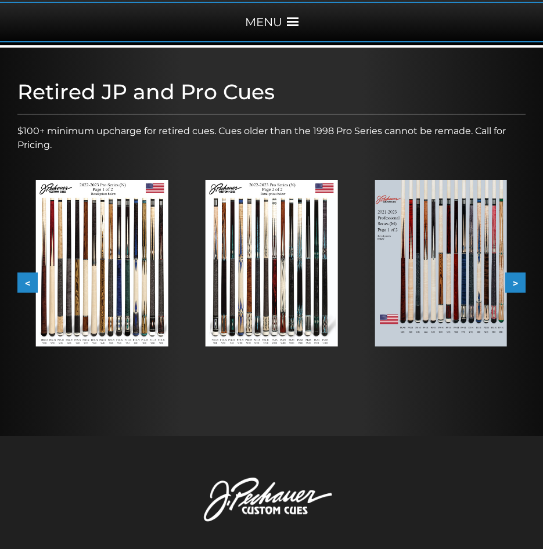
click at [28, 280] on button "<" at bounding box center [27, 282] width 20 height 20
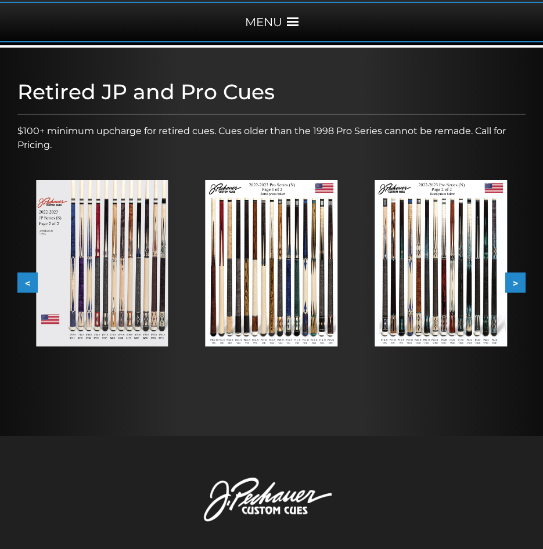
click at [28, 280] on button "<" at bounding box center [27, 282] width 20 height 20
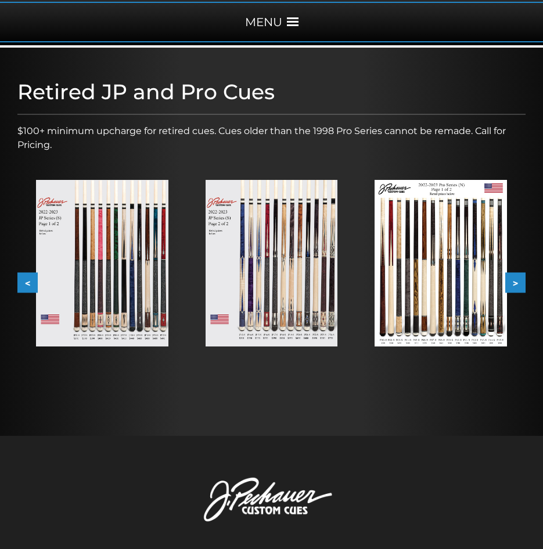
click at [28, 280] on button "<" at bounding box center [27, 282] width 20 height 20
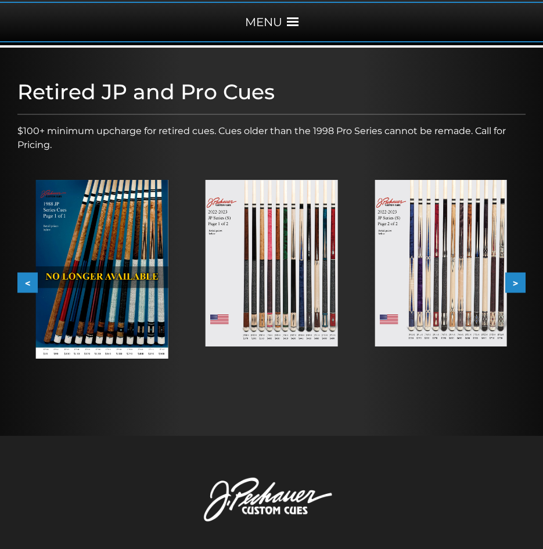
click at [310, 254] on img at bounding box center [271, 263] width 132 height 167
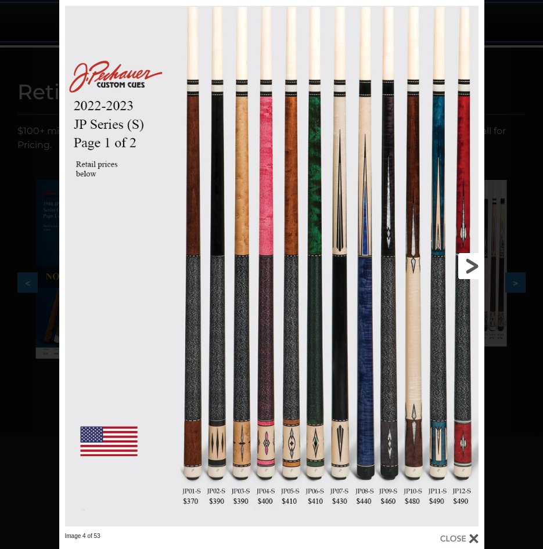
click at [474, 264] on link at bounding box center [388, 266] width 191 height 532
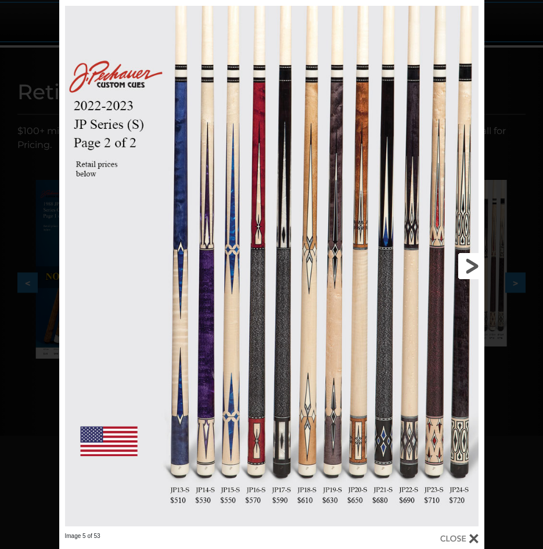
click at [474, 264] on link at bounding box center [388, 266] width 191 height 532
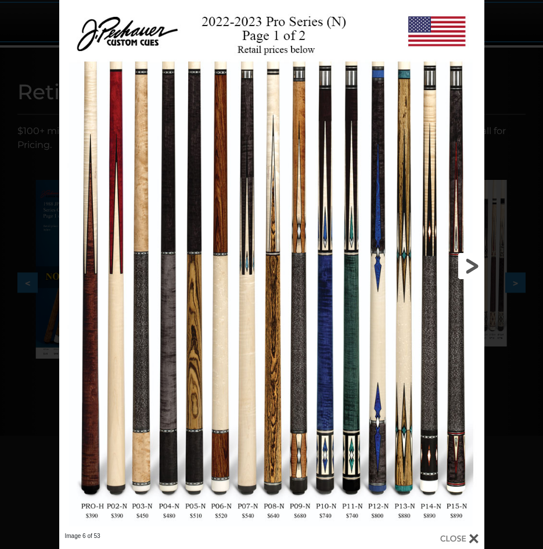
click at [404, 243] on link at bounding box center [388, 266] width 191 height 532
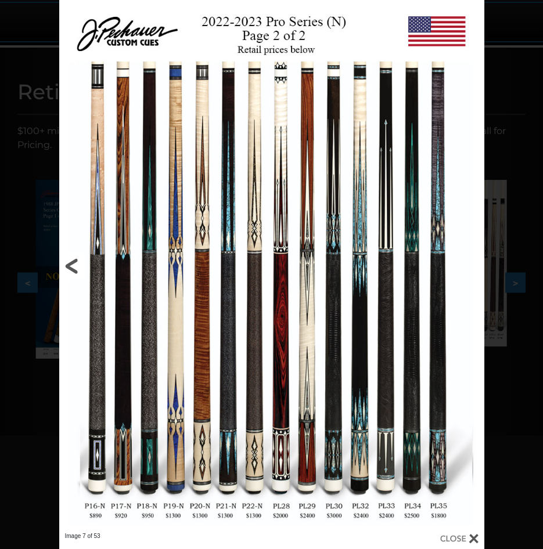
click at [70, 262] on link at bounding box center [154, 266] width 191 height 532
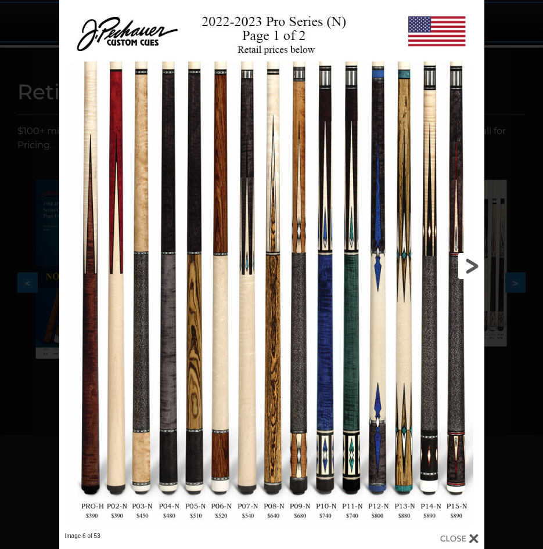
click at [473, 265] on link at bounding box center [388, 266] width 191 height 532
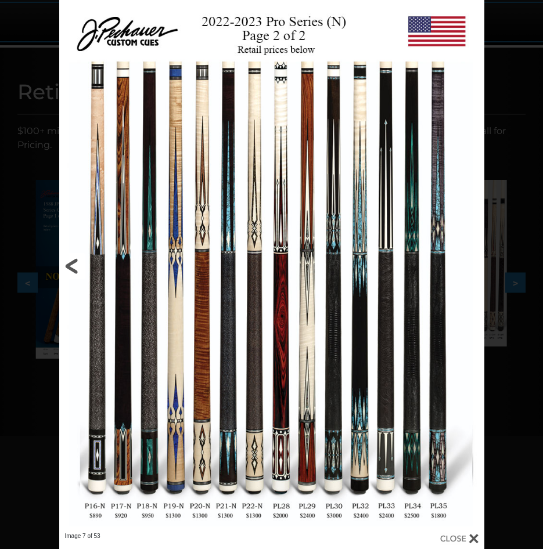
click at [70, 268] on link at bounding box center [154, 266] width 191 height 532
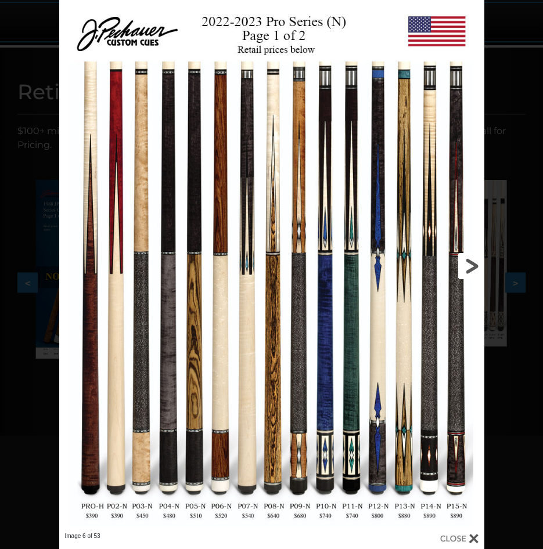
click at [467, 263] on link at bounding box center [388, 266] width 191 height 532
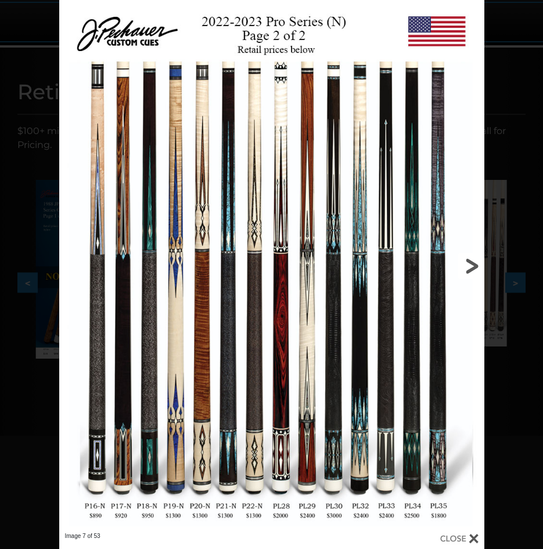
click at [467, 263] on link at bounding box center [388, 266] width 191 height 532
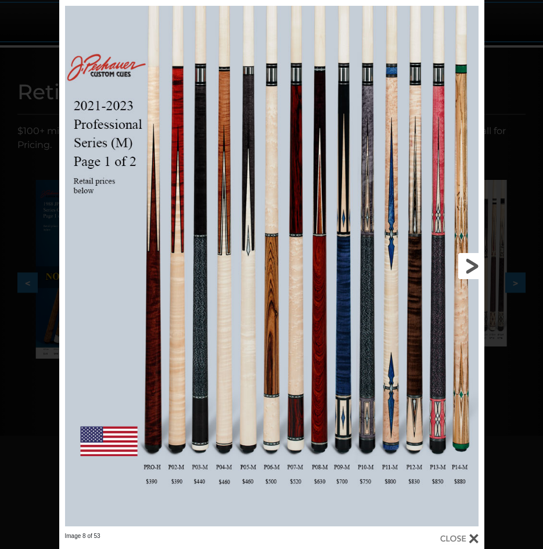
click at [472, 268] on link at bounding box center [388, 266] width 191 height 532
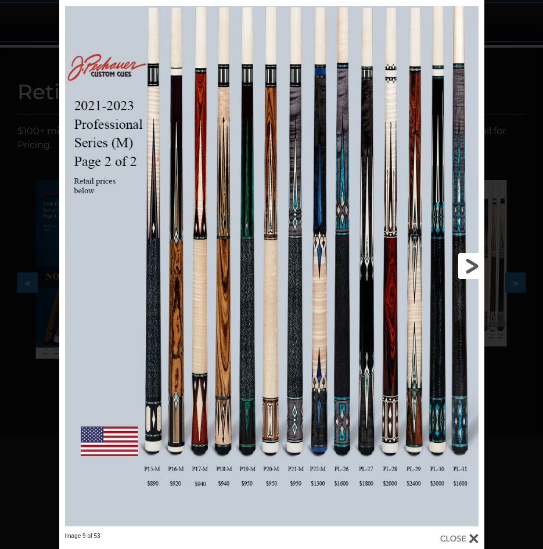
click at [470, 268] on link at bounding box center [388, 266] width 191 height 532
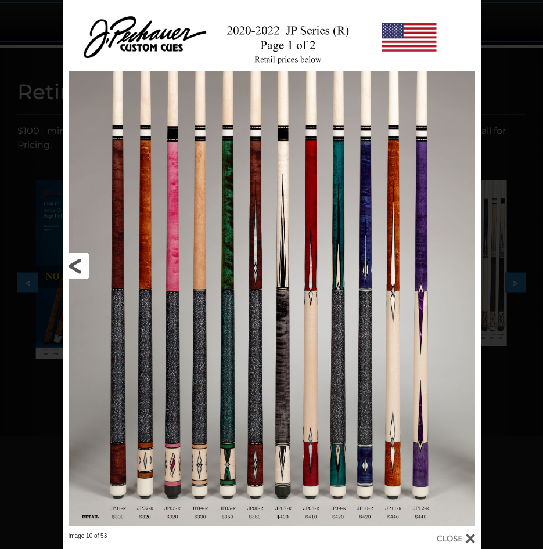
click at [73, 264] on link at bounding box center [157, 266] width 188 height 532
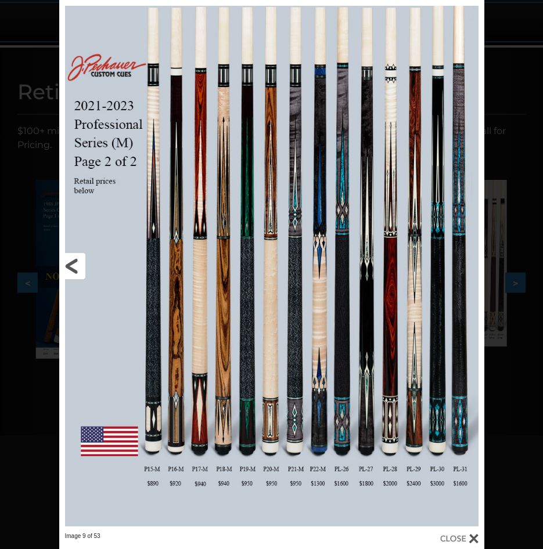
click at [65, 264] on link at bounding box center [154, 266] width 191 height 532
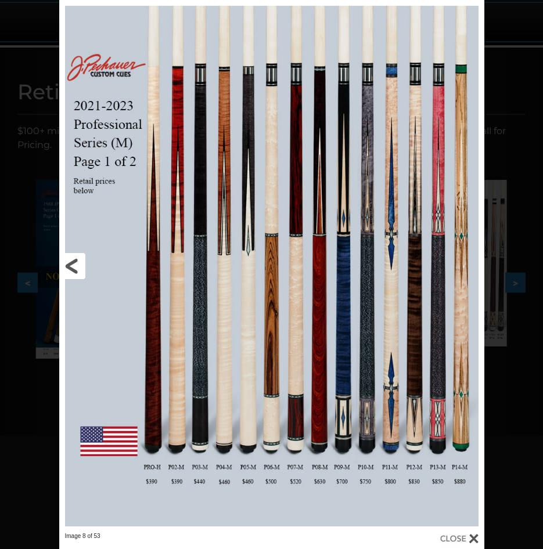
click at [95, 268] on link at bounding box center [154, 266] width 191 height 532
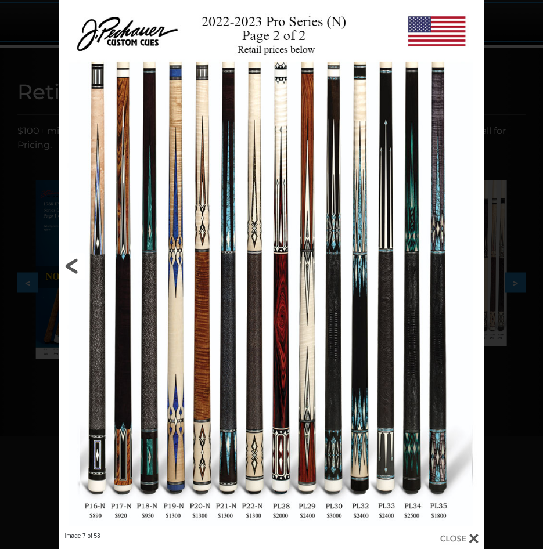
click at [72, 263] on link at bounding box center [154, 266] width 191 height 532
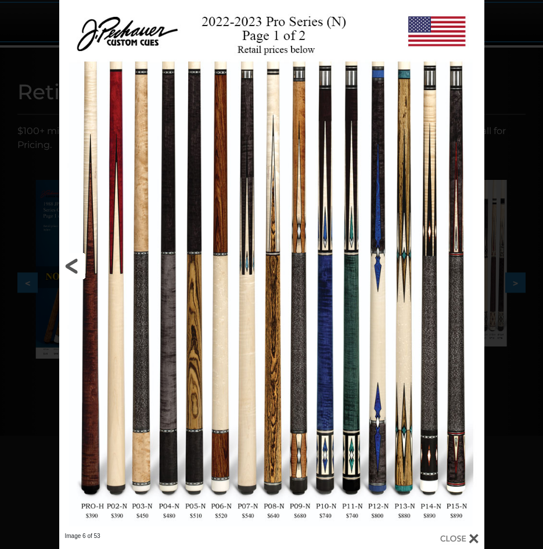
click at [72, 263] on link at bounding box center [154, 266] width 191 height 532
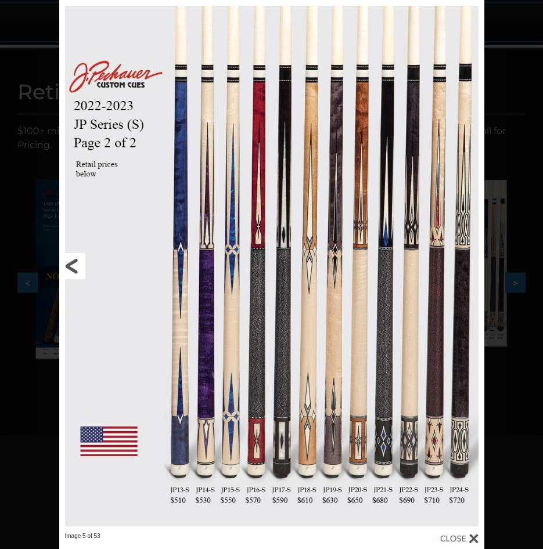
click at [72, 263] on link at bounding box center [154, 266] width 191 height 532
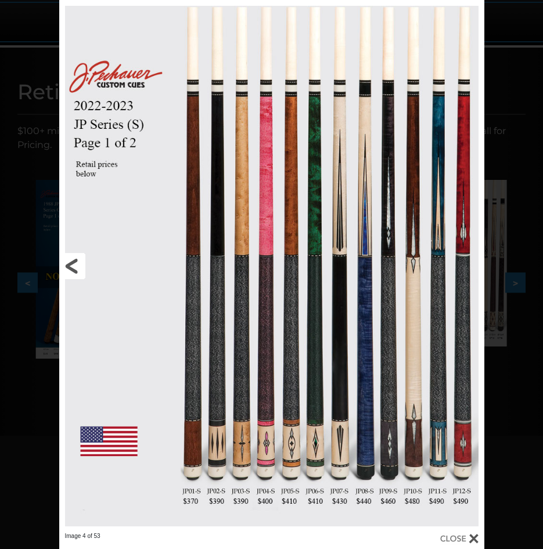
click at [72, 263] on link at bounding box center [154, 266] width 191 height 532
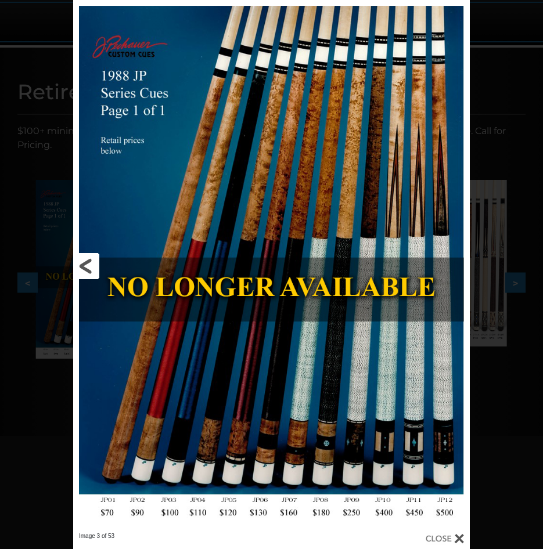
click at [89, 267] on link at bounding box center [162, 266] width 178 height 532
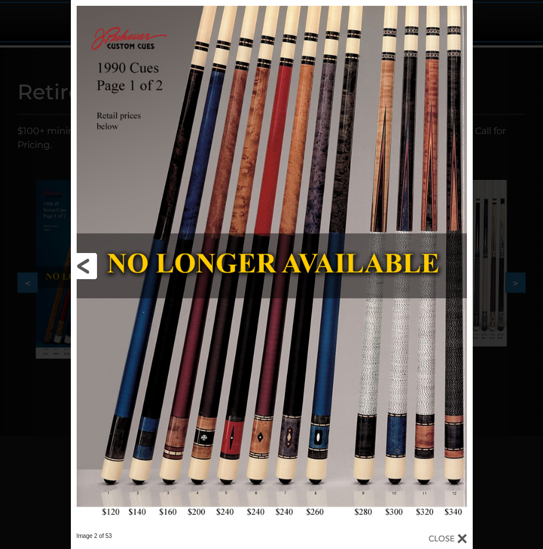
click at [89, 267] on link at bounding box center [161, 266] width 180 height 532
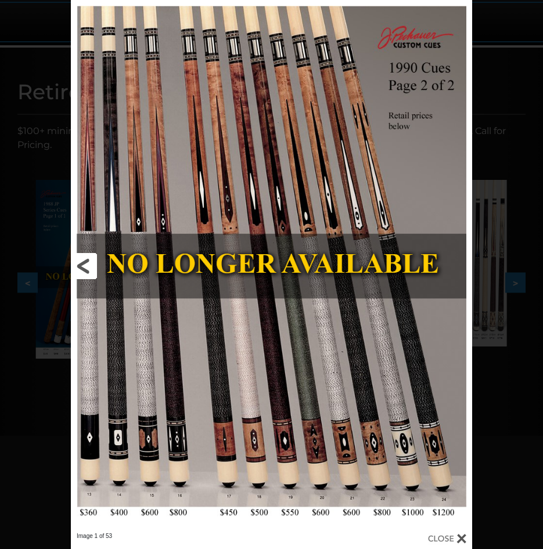
click at [89, 267] on link at bounding box center [161, 266] width 180 height 532
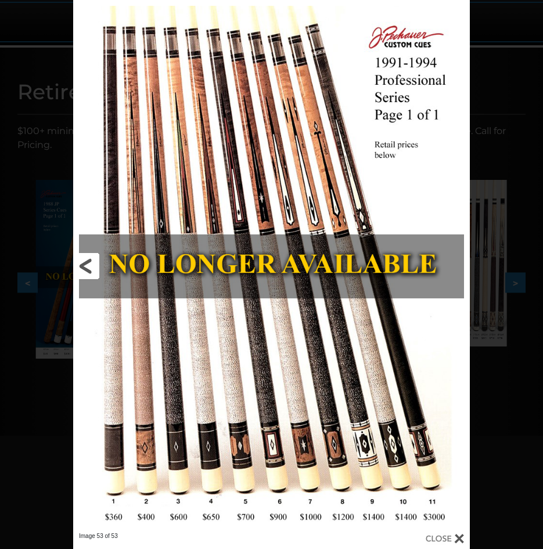
click at [89, 267] on link at bounding box center [162, 266] width 178 height 532
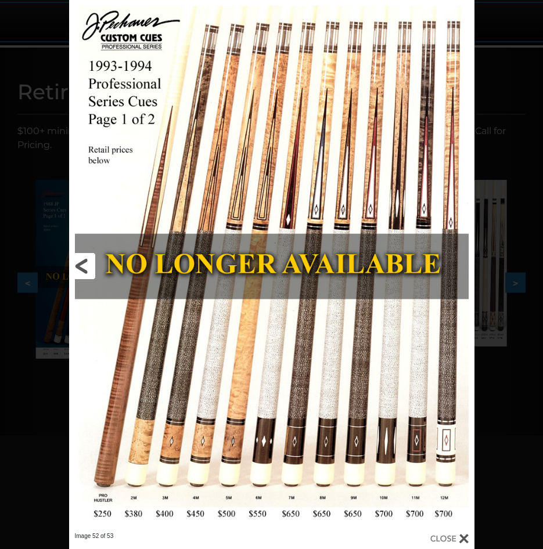
click at [89, 267] on link at bounding box center [160, 266] width 182 height 532
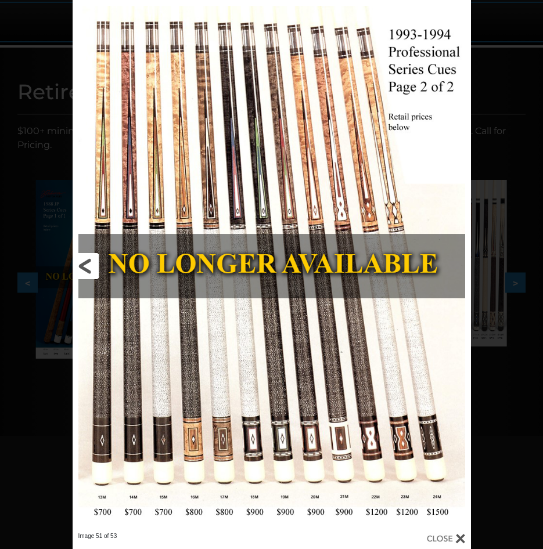
click at [89, 267] on link at bounding box center [162, 266] width 179 height 532
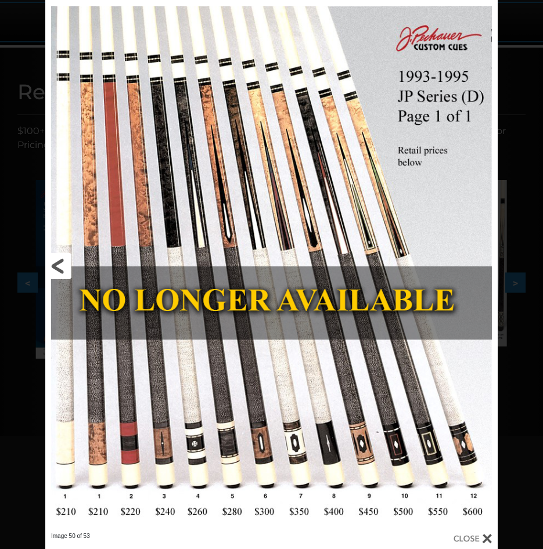
click at [59, 270] on link at bounding box center [147, 266] width 204 height 532
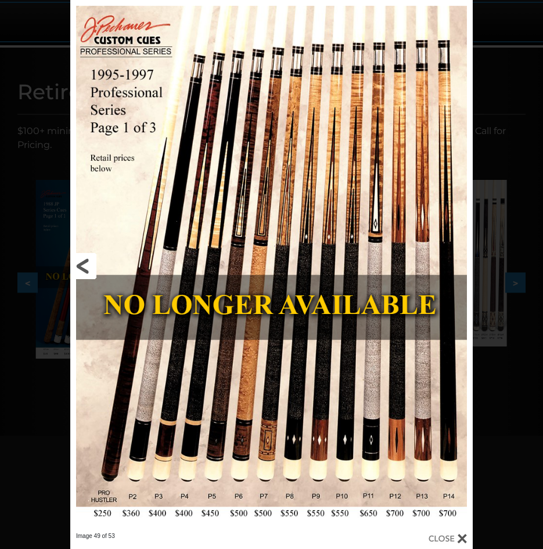
click at [59, 270] on div "Image 49 of 53" at bounding box center [271, 274] width 543 height 549
